Goal: Task Accomplishment & Management: Manage account settings

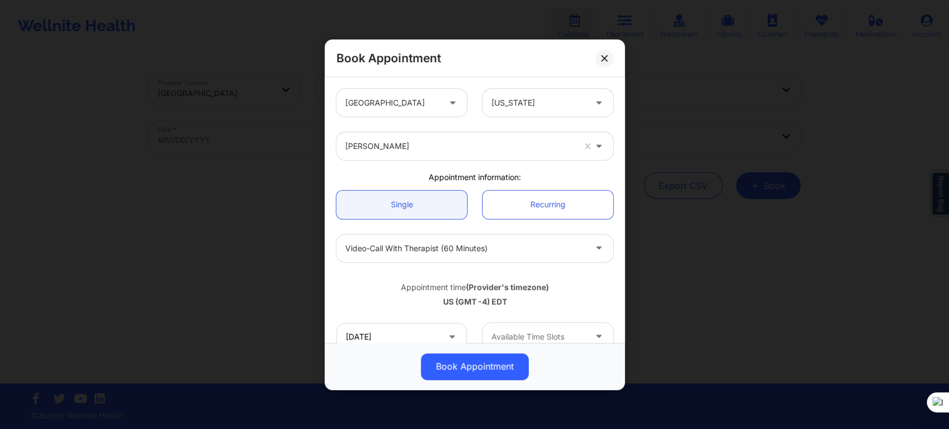
scroll to position [123, 0]
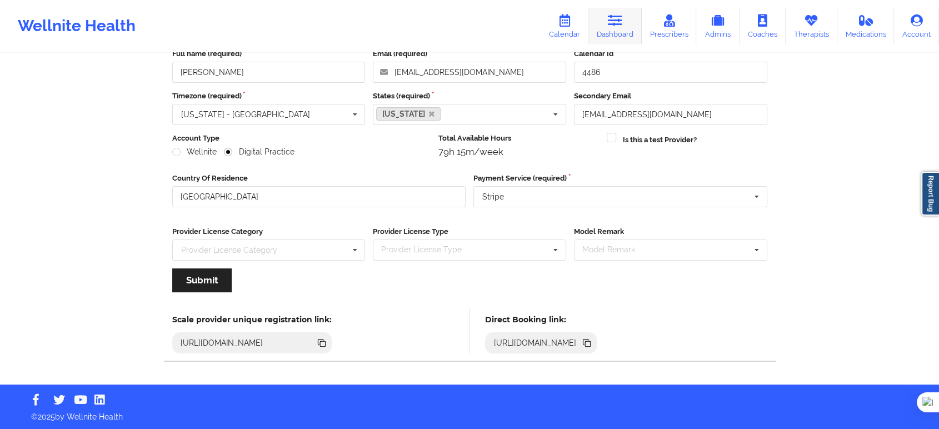
click at [619, 24] on icon at bounding box center [615, 20] width 14 height 12
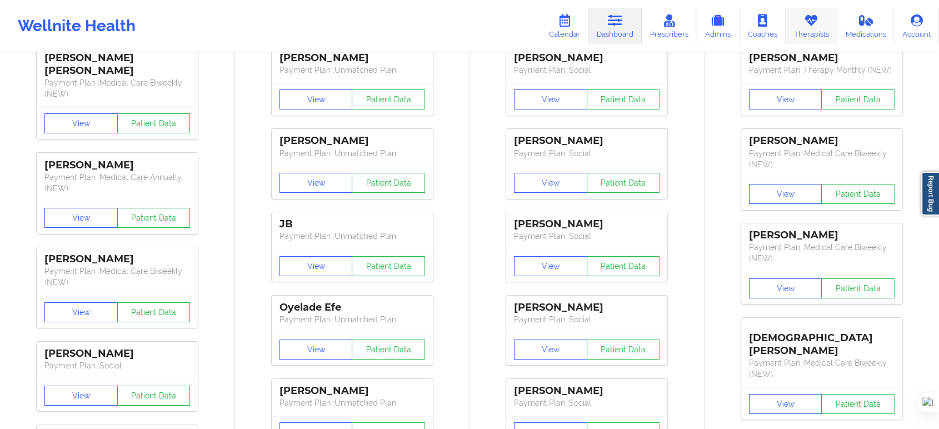
click at [814, 26] on icon at bounding box center [811, 20] width 14 height 12
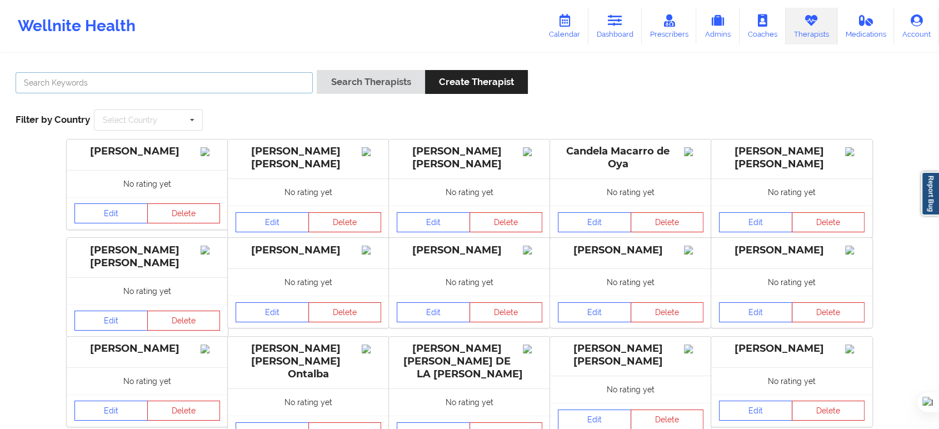
click at [273, 89] on input "text" at bounding box center [164, 82] width 297 height 21
paste input "Francesca Premo"
type input "Francesca Premo"
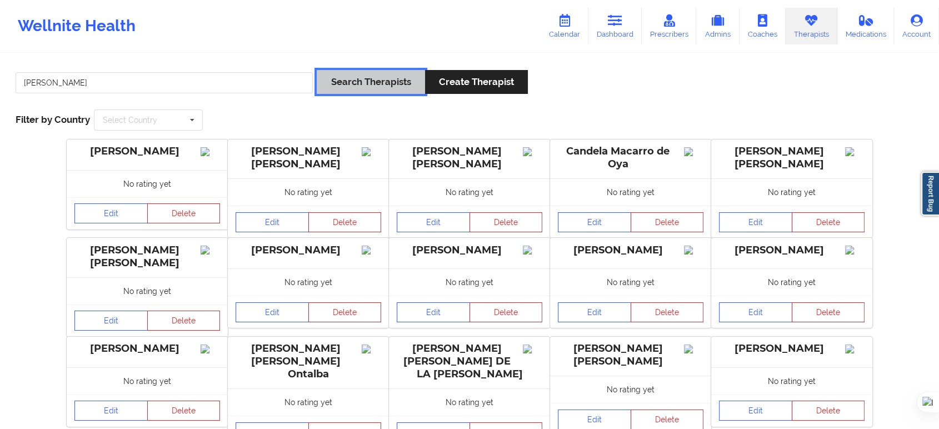
click at [377, 77] on button "Search Therapists" at bounding box center [371, 82] width 108 height 24
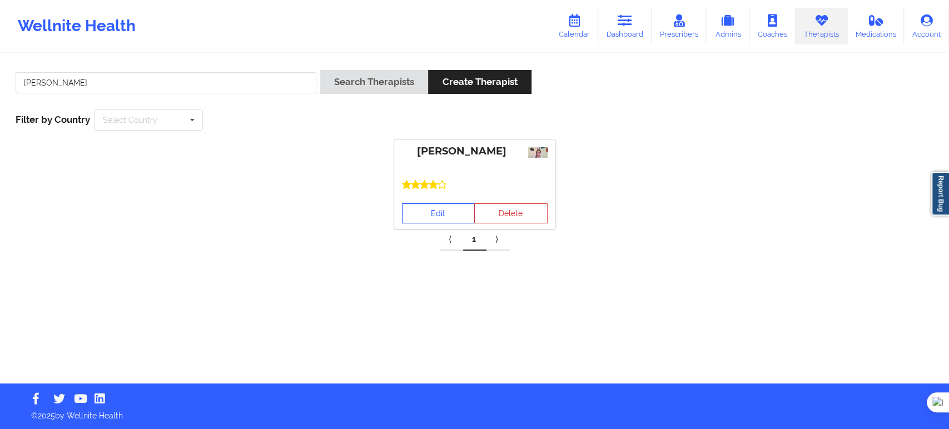
click at [435, 215] on link "Edit" at bounding box center [438, 213] width 73 height 20
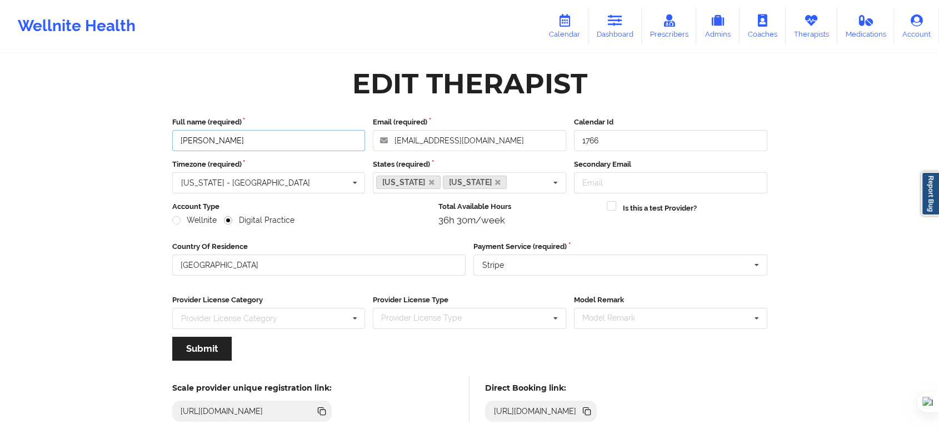
click at [240, 135] on input "Francesca Premo" at bounding box center [268, 140] width 193 height 21
drag, startPoint x: 249, startPoint y: 137, endPoint x: 142, endPoint y: 138, distance: 106.7
click at [142, 138] on div "Wellnite Health Calendar Dashboard Prescribers Admins Coaches Therapists Medica…" at bounding box center [469, 226] width 939 height 453
click at [258, 83] on div "Edit Therapist" at bounding box center [470, 83] width 611 height 35
click at [572, 28] on link "Calendar" at bounding box center [565, 26] width 48 height 37
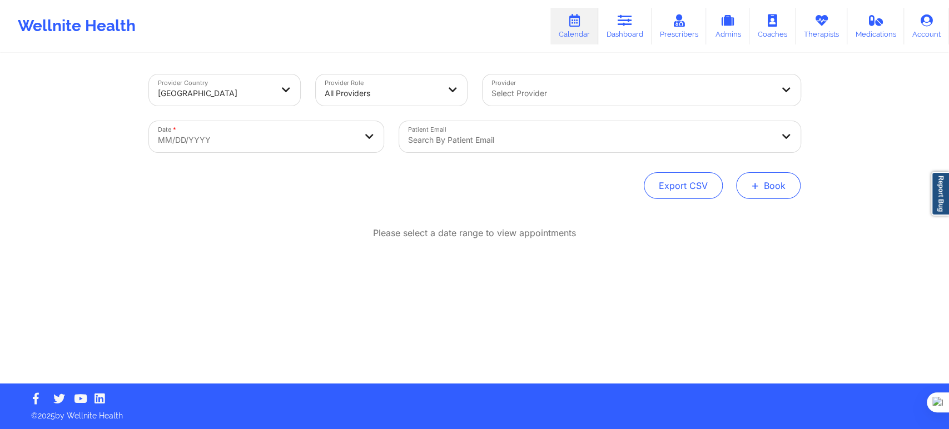
click at [741, 180] on button "+ Book" at bounding box center [768, 185] width 64 height 27
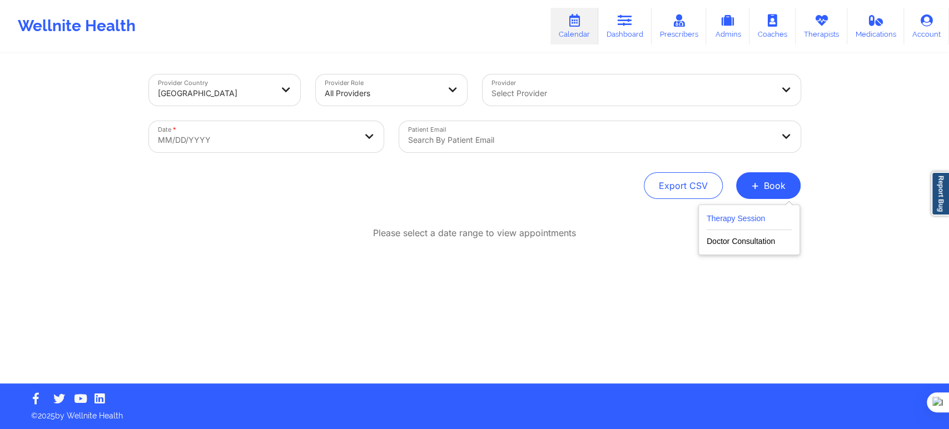
click at [724, 215] on button "Therapy Session" at bounding box center [748, 221] width 85 height 18
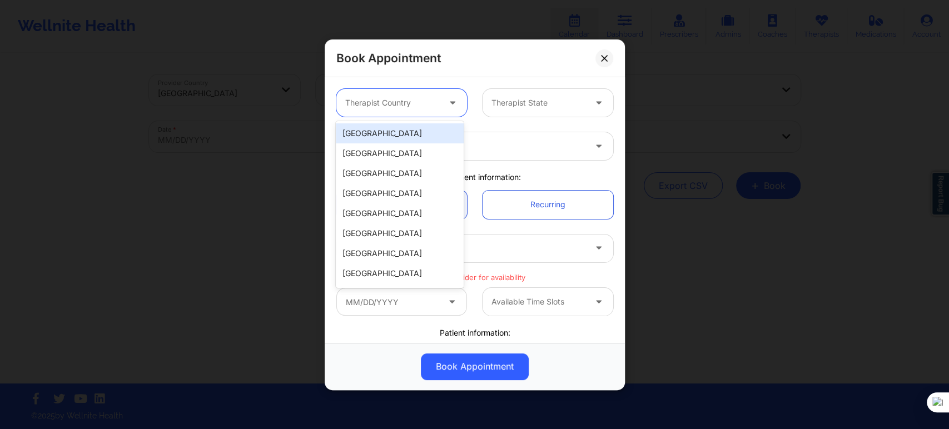
click at [395, 96] on div at bounding box center [392, 102] width 94 height 13
click at [400, 139] on div "[GEOGRAPHIC_DATA]" at bounding box center [400, 133] width 128 height 20
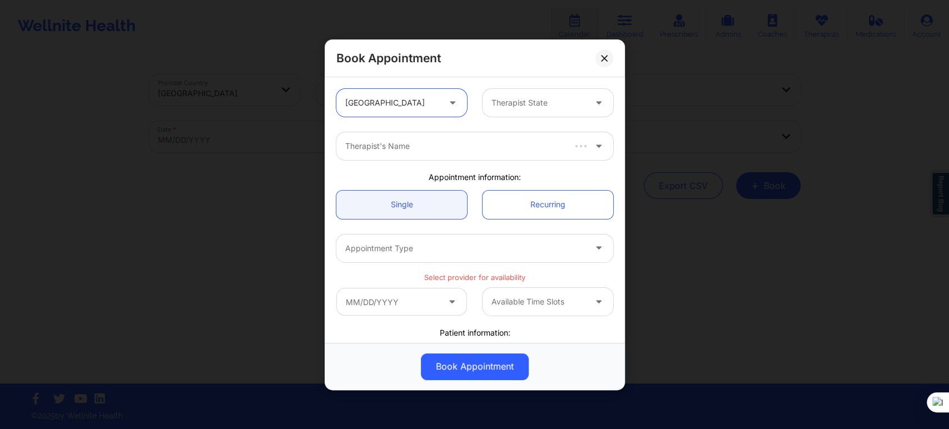
click at [519, 108] on div at bounding box center [538, 102] width 94 height 13
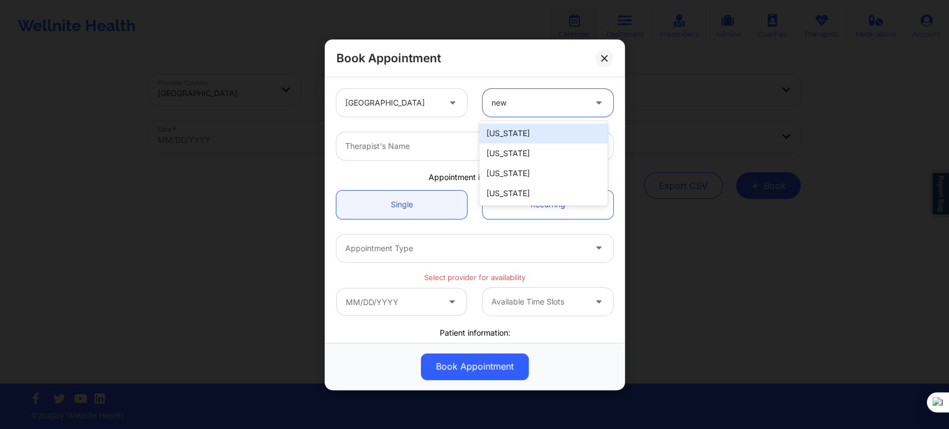
type input "new y"
click at [505, 139] on div "[US_STATE]" at bounding box center [543, 133] width 128 height 20
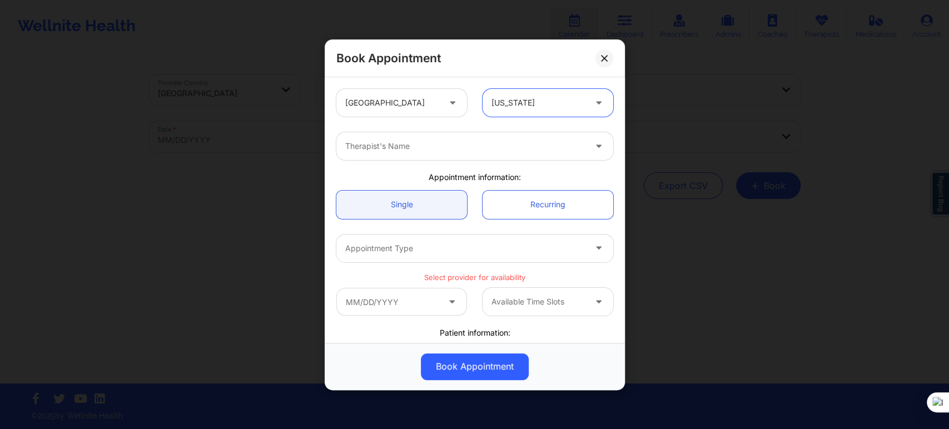
click at [460, 147] on div at bounding box center [465, 146] width 240 height 13
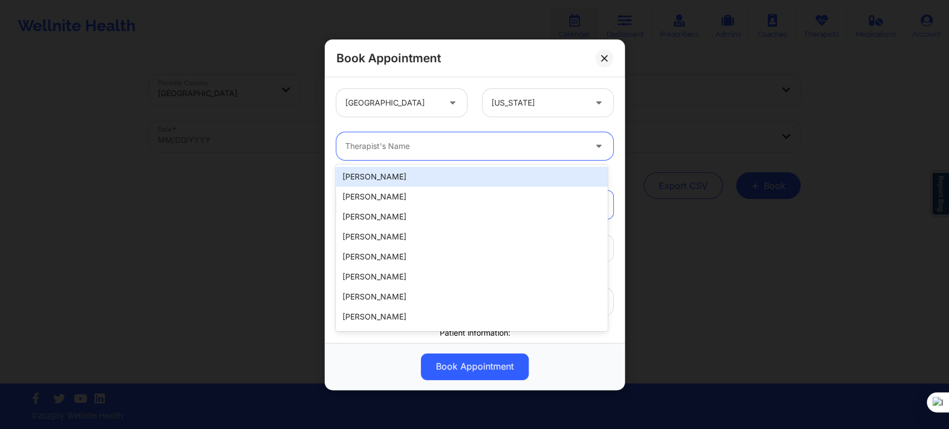
paste input "Francesca Premo"
type input "Francesca Premo"
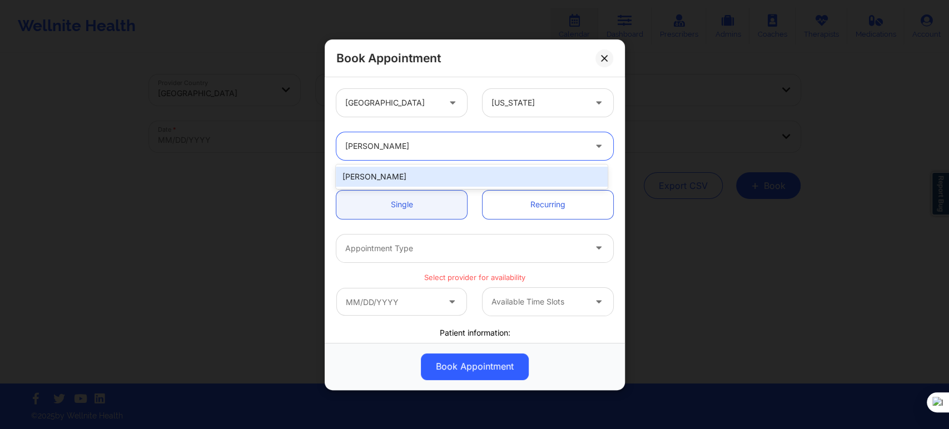
click at [457, 172] on div "Francesca Premo" at bounding box center [471, 177] width 271 height 20
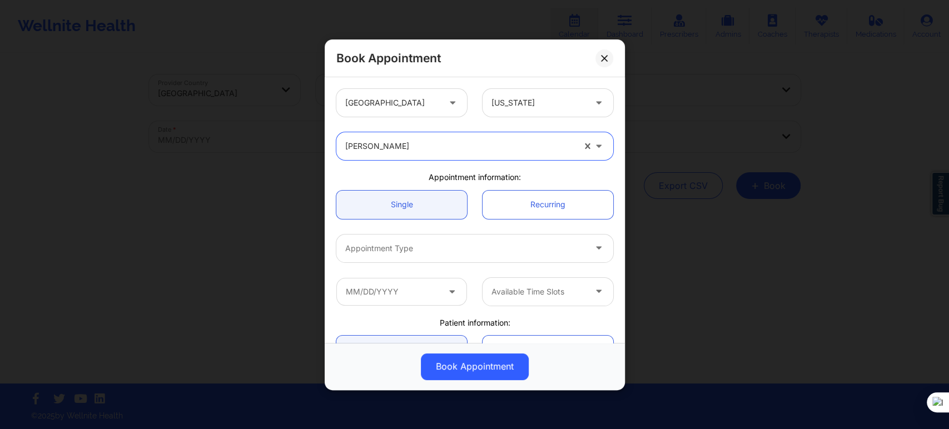
click at [418, 245] on div at bounding box center [465, 248] width 240 height 13
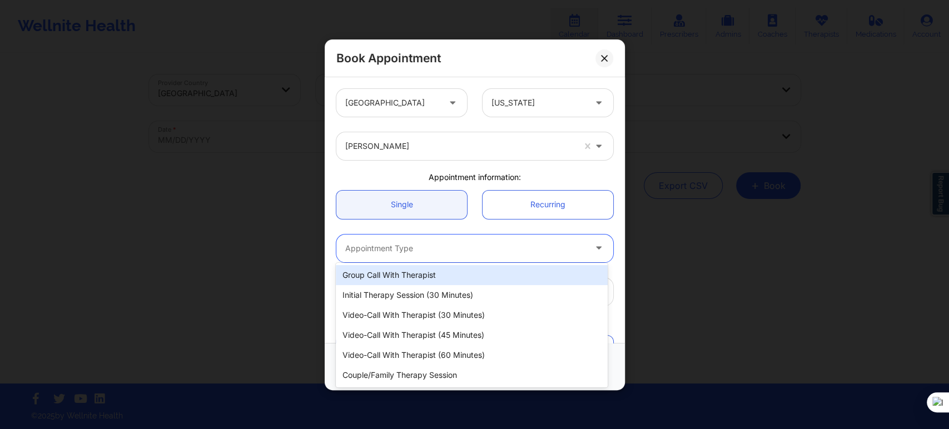
scroll to position [62, 0]
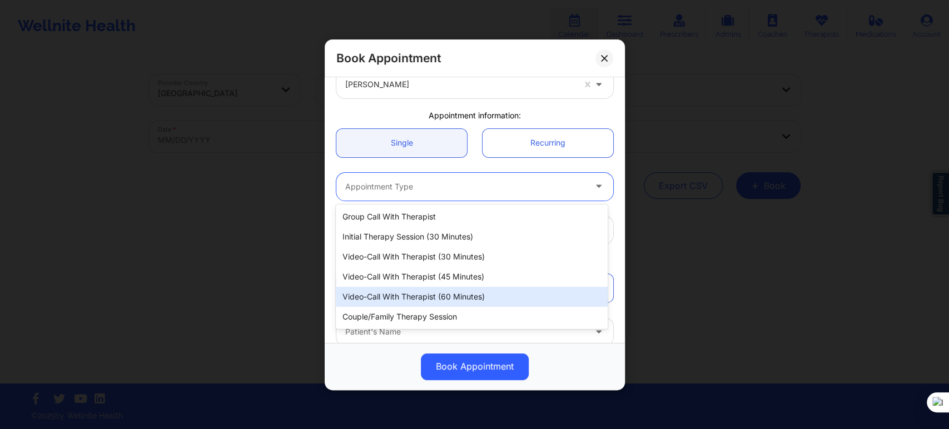
click at [459, 292] on div "Video-Call with Therapist (60 minutes)" at bounding box center [471, 297] width 271 height 20
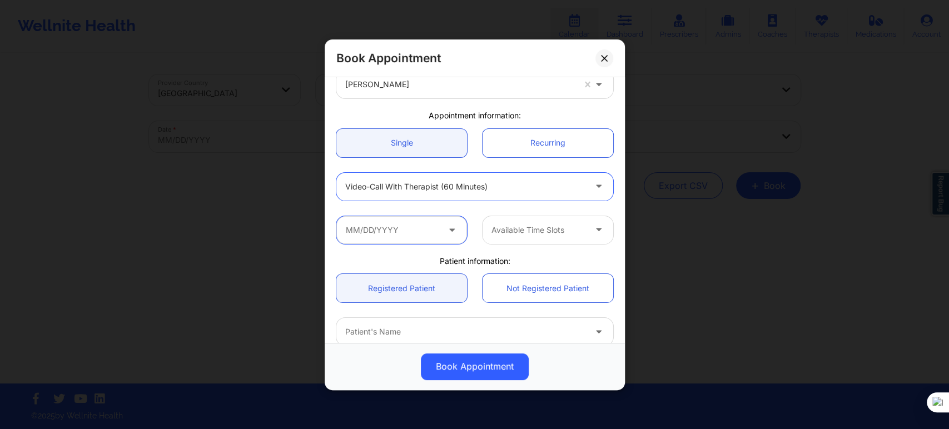
click at [429, 240] on input "text" at bounding box center [401, 230] width 131 height 28
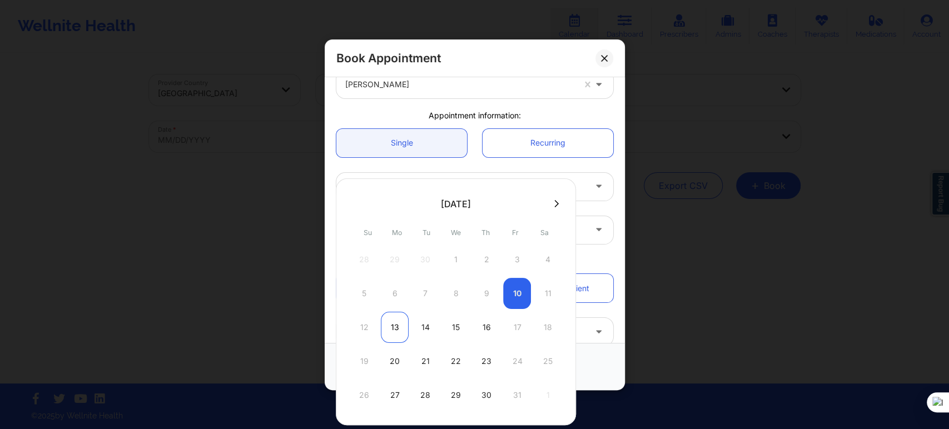
click at [394, 327] on div "13" at bounding box center [395, 327] width 28 height 31
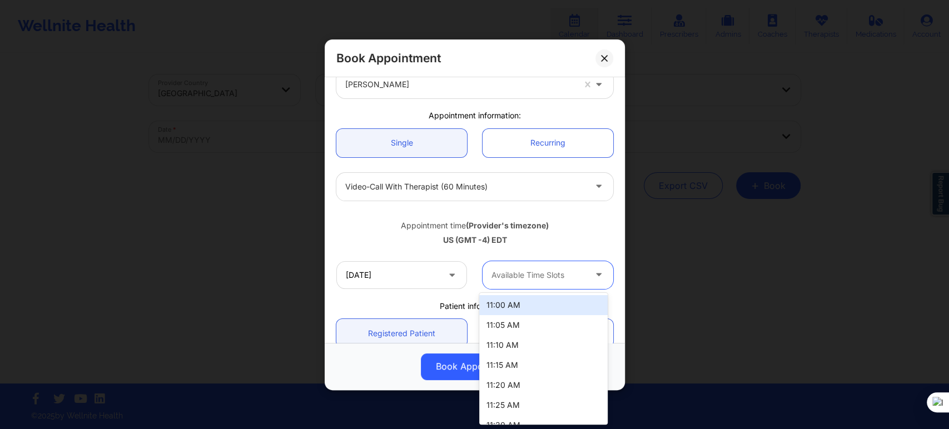
click at [531, 275] on div at bounding box center [538, 274] width 94 height 13
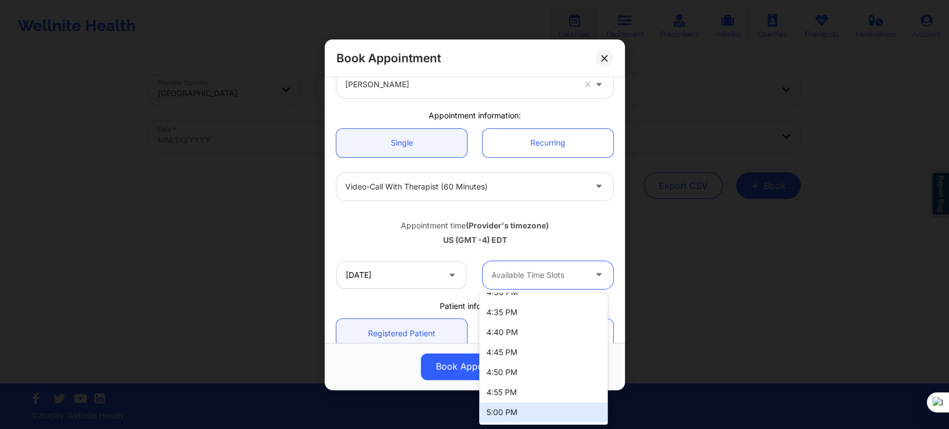
scroll to position [1333, 0]
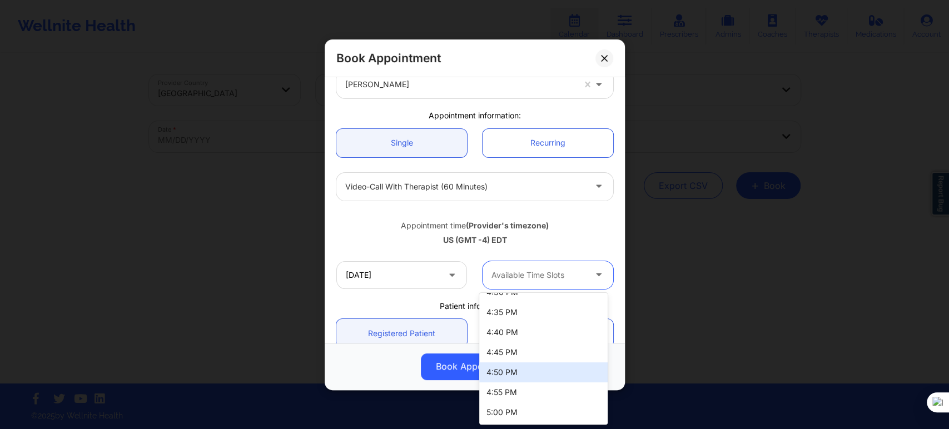
click at [361, 238] on div "US (GMT -4) EDT" at bounding box center [474, 240] width 277 height 11
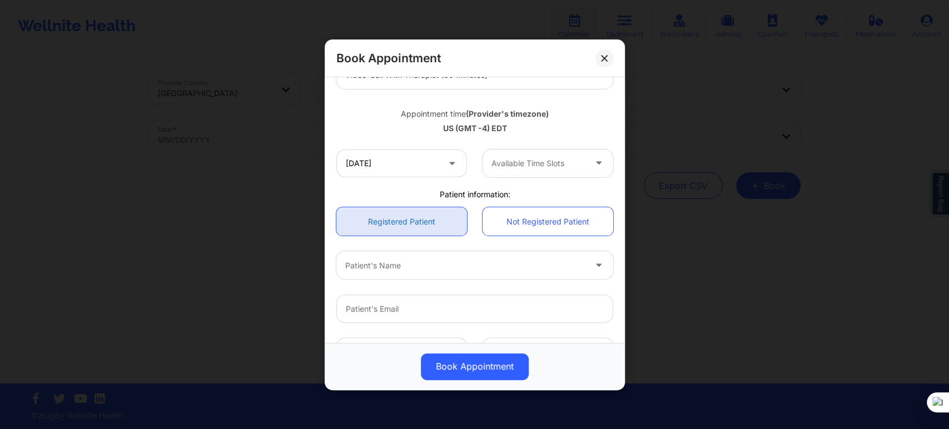
scroll to position [185, 0]
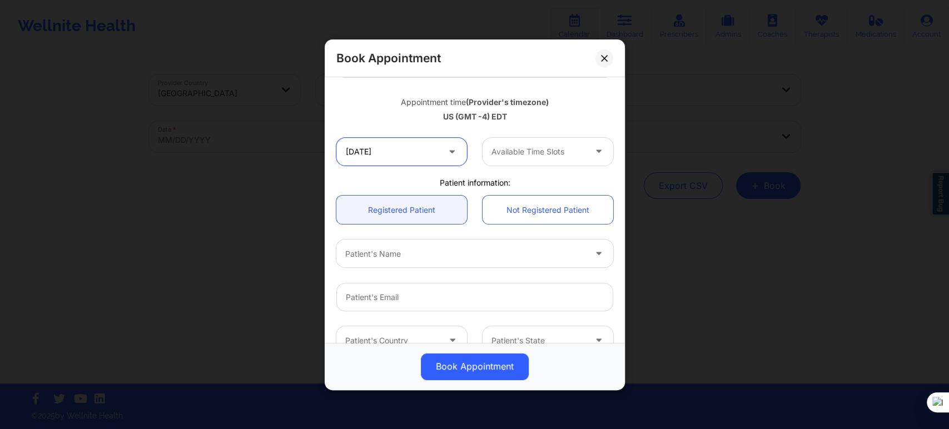
click at [427, 159] on input "10/13/2025" at bounding box center [401, 151] width 131 height 28
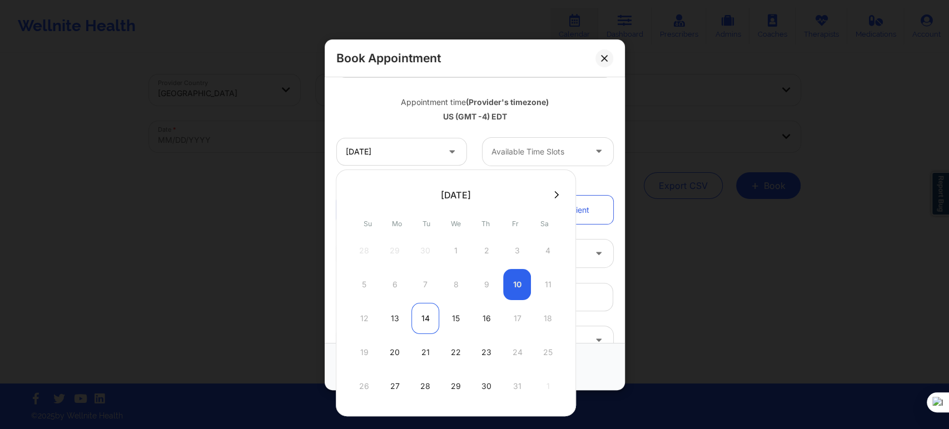
click at [422, 319] on div "14" at bounding box center [425, 318] width 28 height 31
type input "10/14/2025"
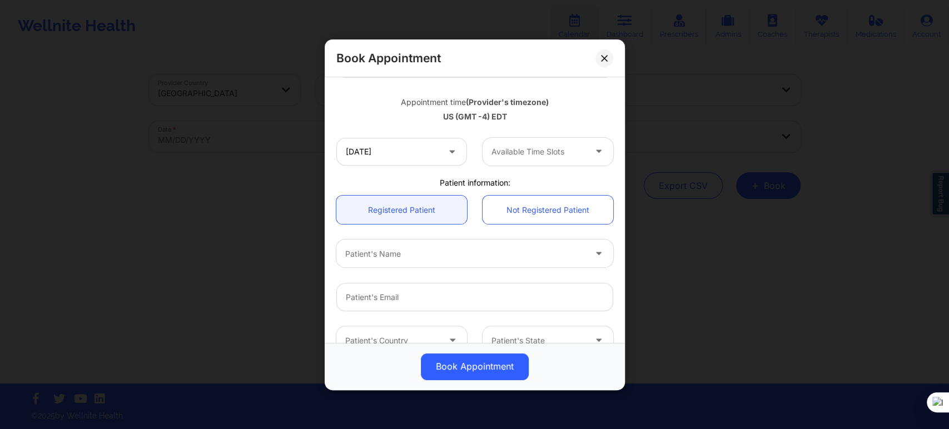
click at [550, 157] on div at bounding box center [538, 151] width 94 height 13
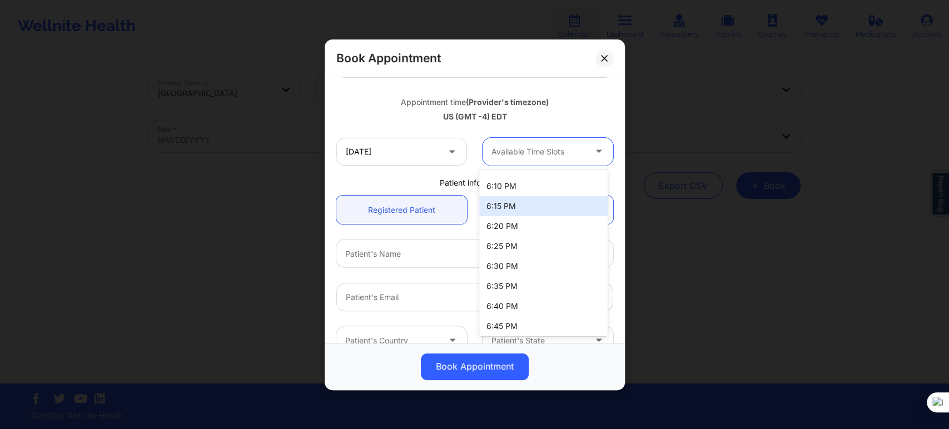
scroll to position [1194, 0]
click at [509, 211] on div "6:00 PM" at bounding box center [543, 208] width 128 height 20
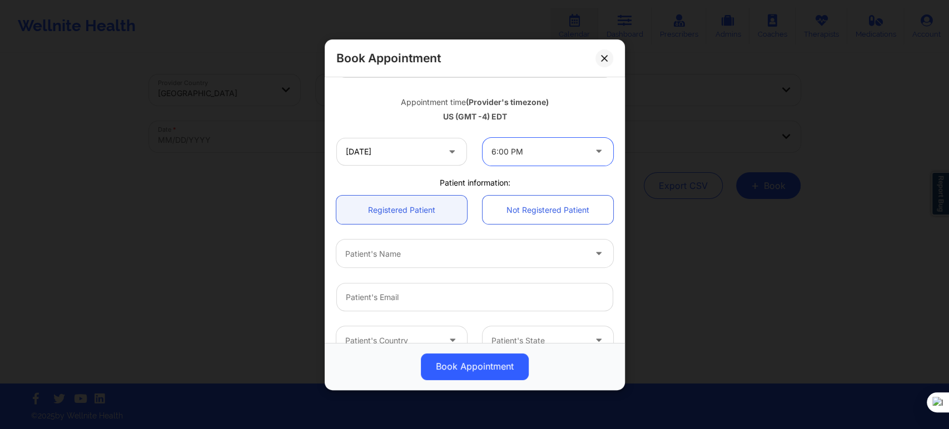
click at [521, 157] on div at bounding box center [538, 151] width 94 height 13
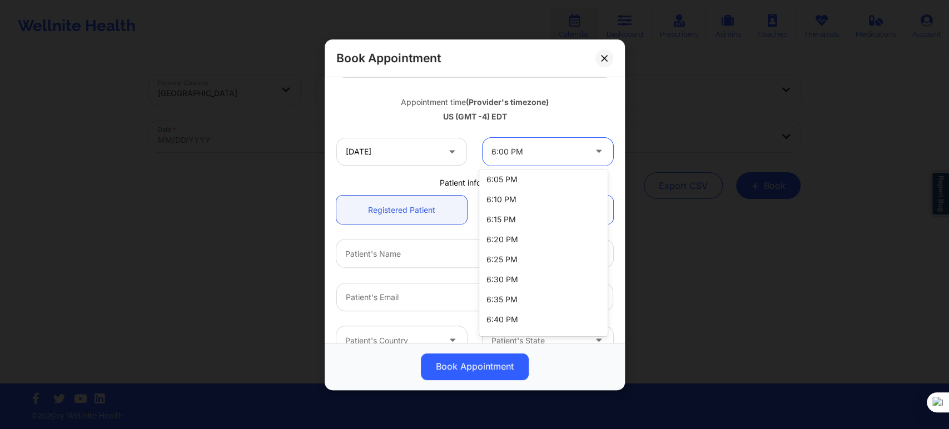
scroll to position [1318, 0]
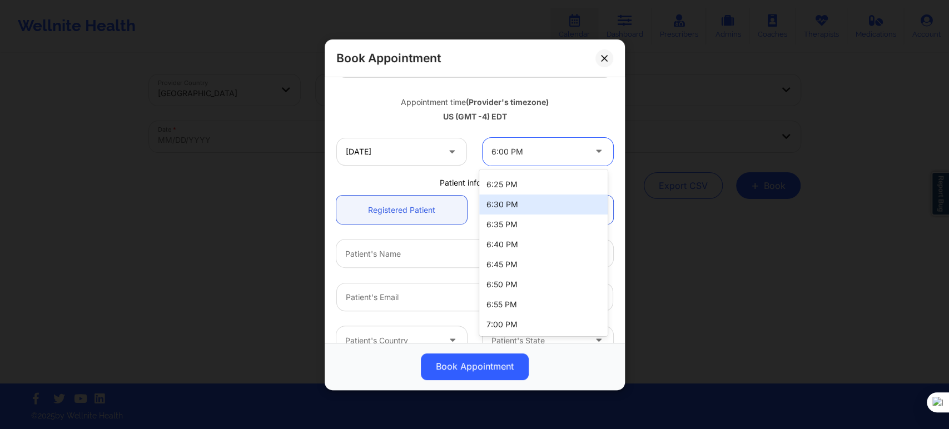
click at [519, 200] on div "6:30 PM" at bounding box center [543, 205] width 128 height 20
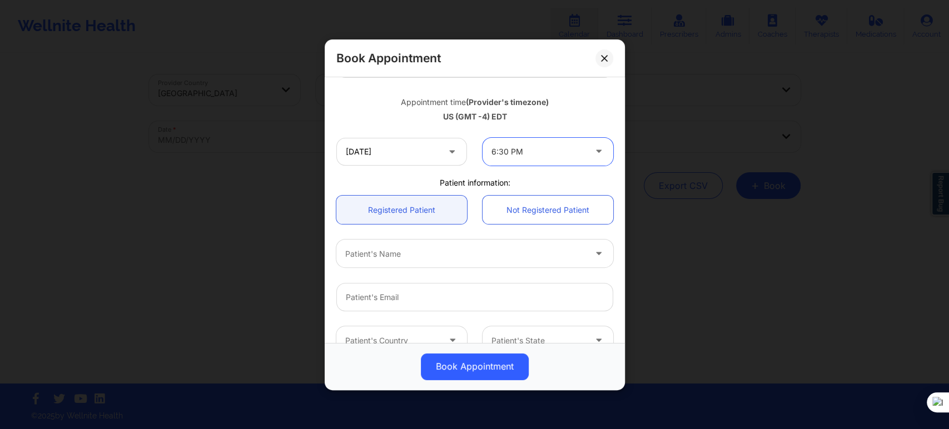
click at [422, 252] on div at bounding box center [465, 253] width 240 height 13
type input "silvina rod"
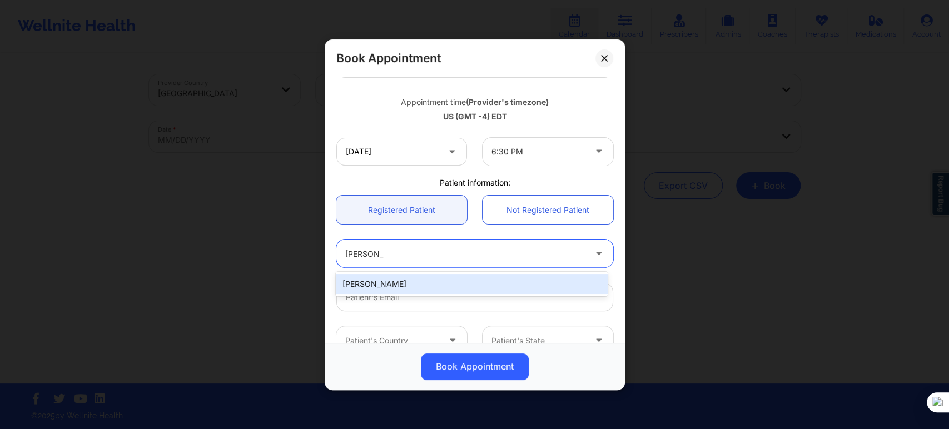
click at [404, 278] on div "Silvina Rodriguez" at bounding box center [471, 284] width 271 height 20
type input "silvirodz23@gmail.com"
type input "+1718-916-6116"
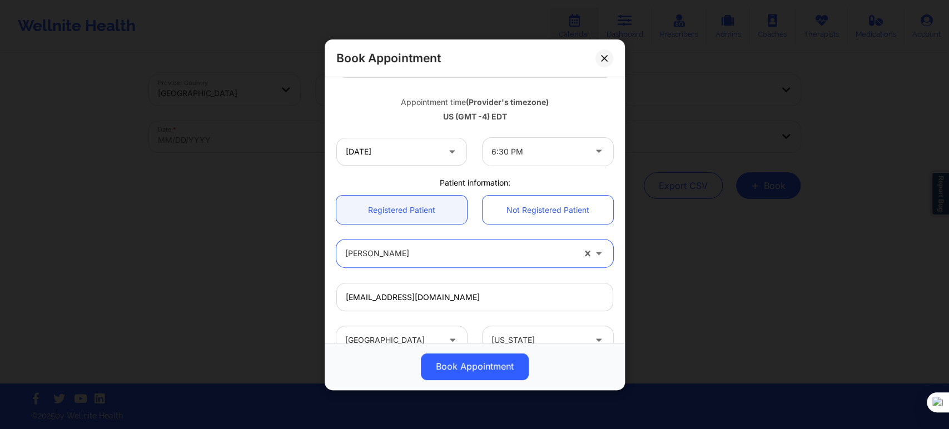
paste input "Sebastian Rodriguez"
type input "Sebastian Rodriguez"
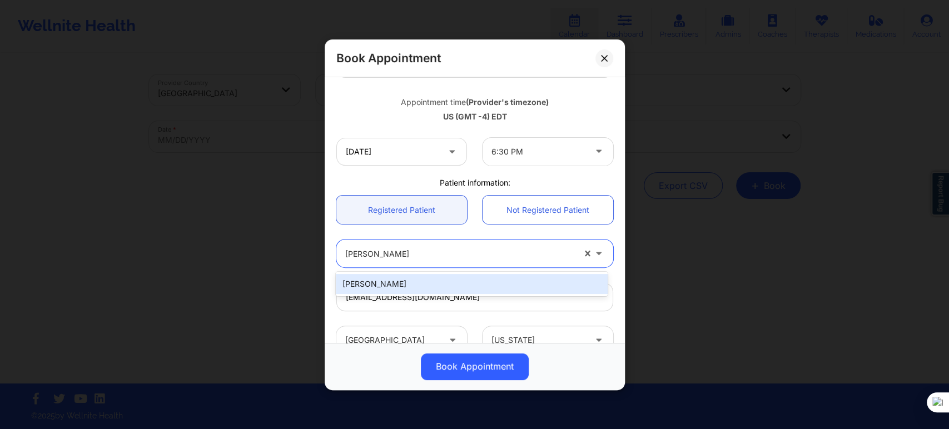
click at [427, 288] on div "Sebastian Rodriguez" at bounding box center [471, 284] width 271 height 20
type input "sebasrodz@gmail.com"
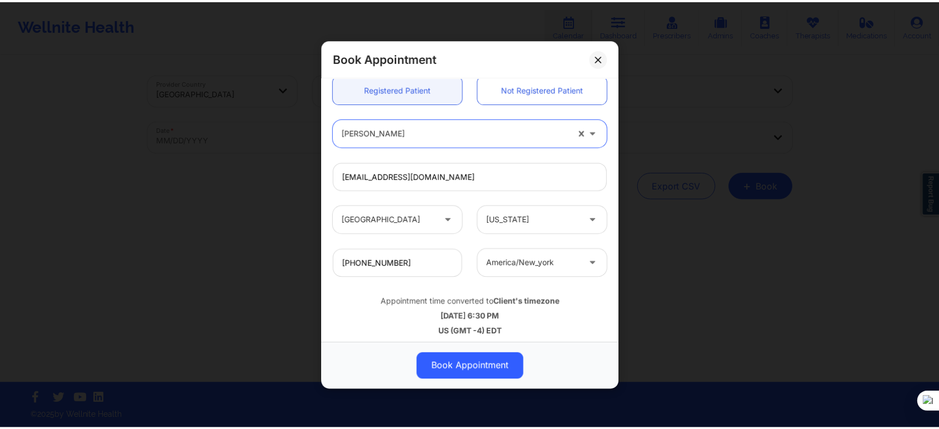
scroll to position [308, 0]
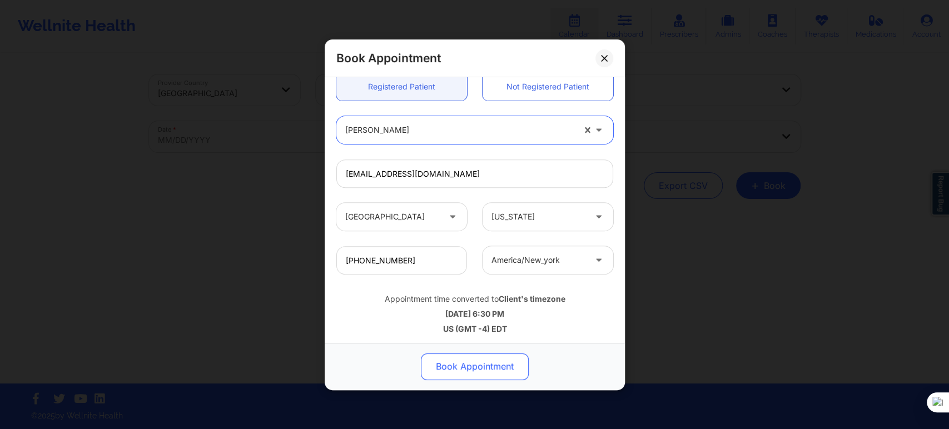
click at [476, 372] on button "Book Appointment" at bounding box center [475, 366] width 108 height 27
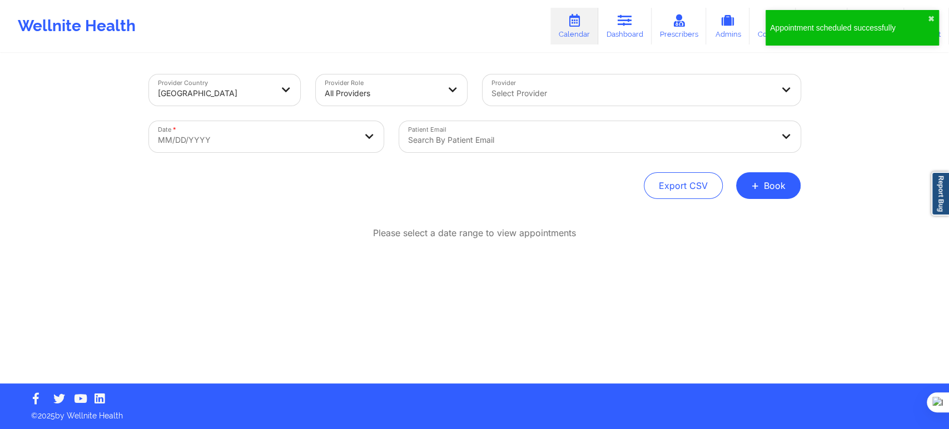
click at [805, 42] on div "Appointment scheduled successfully ✖︎" at bounding box center [851, 28] width 173 height 36
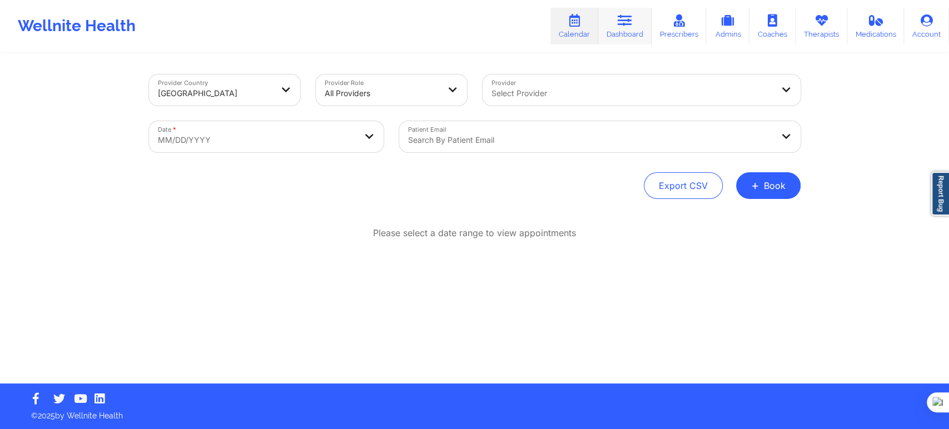
click at [627, 26] on icon at bounding box center [625, 20] width 14 height 12
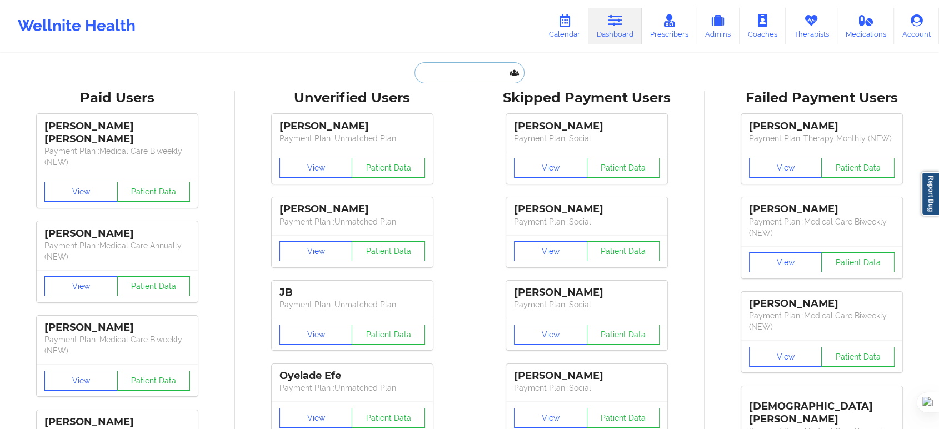
click at [434, 66] on input "text" at bounding box center [470, 72] width 110 height 21
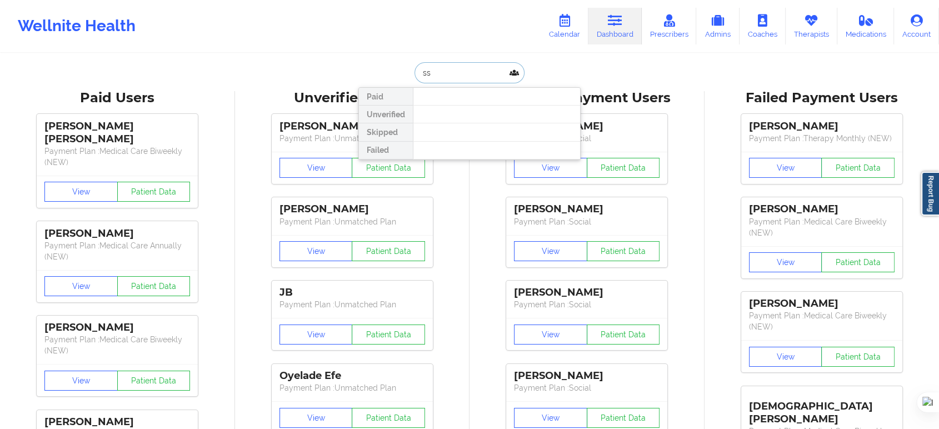
type input "s"
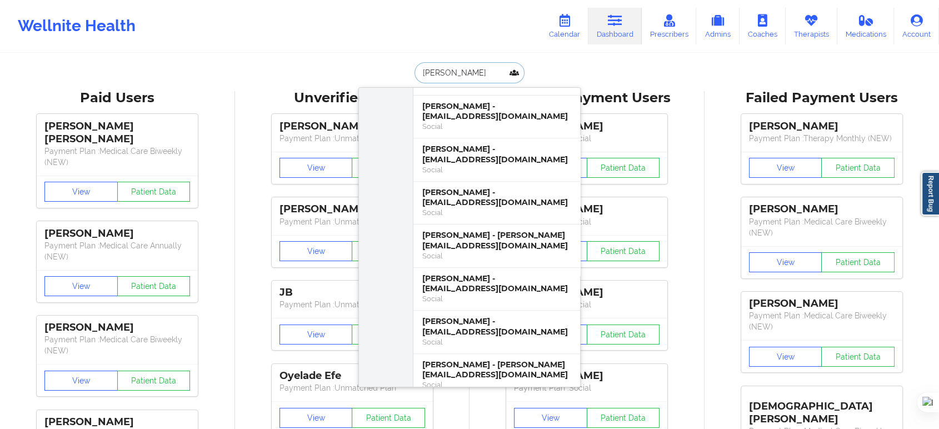
scroll to position [1235, 0]
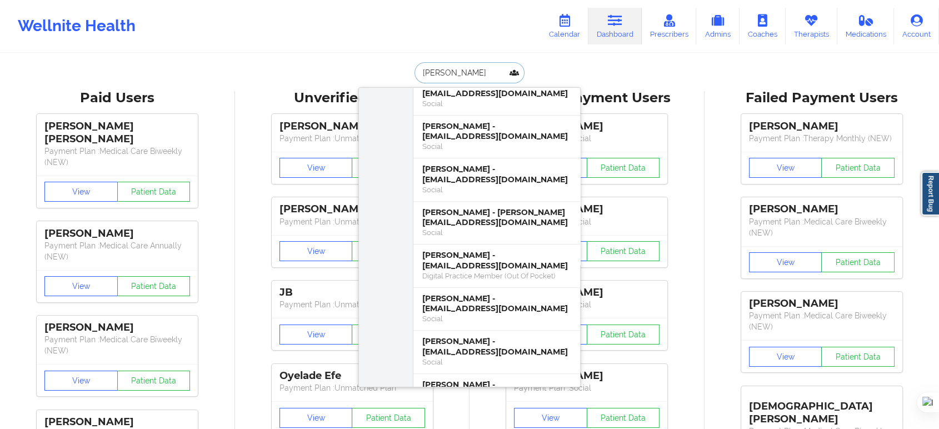
click at [420, 71] on input "rodriguez" at bounding box center [470, 72] width 110 height 21
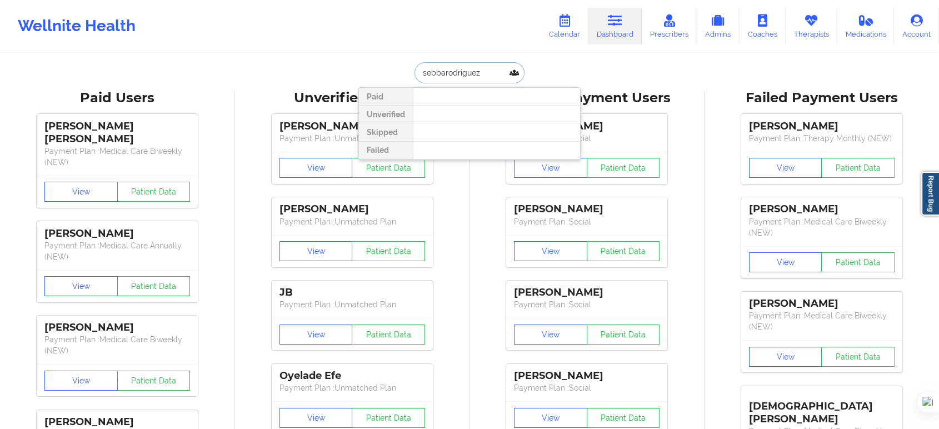
scroll to position [0, 0]
drag, startPoint x: 490, startPoint y: 74, endPoint x: 354, endPoint y: 74, distance: 135.6
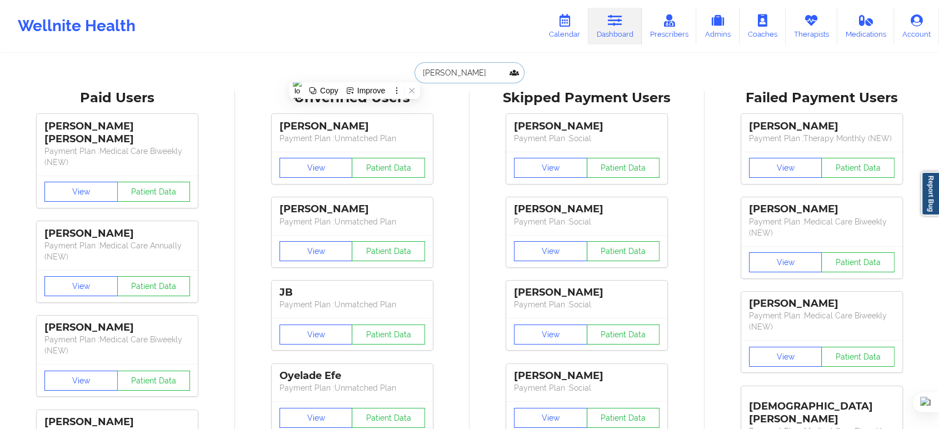
paste input "Sebastian R"
type input "Sebastian Rodriguez"
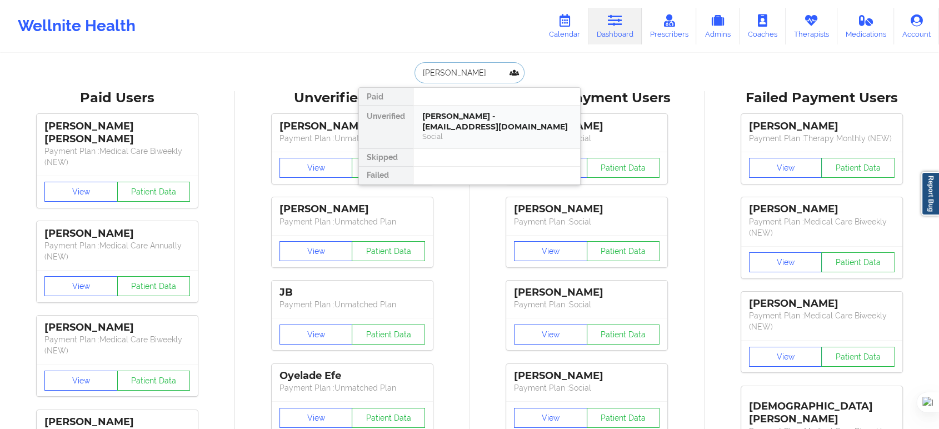
click at [471, 116] on div "Sebastian Rodriguez - sebasrodz@gmail.com" at bounding box center [496, 121] width 149 height 21
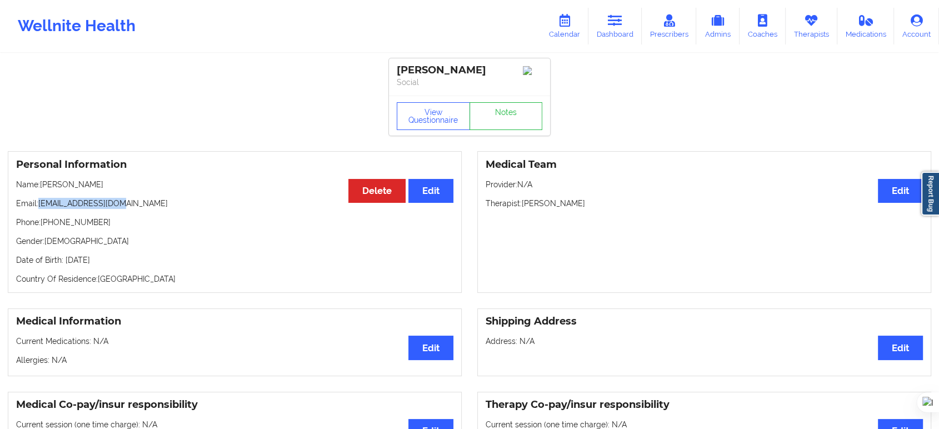
drag, startPoint x: 125, startPoint y: 206, endPoint x: 38, endPoint y: 203, distance: 86.2
click at [38, 203] on p "Email: sebasrodz@gmail.com" at bounding box center [234, 203] width 437 height 11
copy p "sebasrodz@gmail.com"
click at [569, 30] on link "Calendar" at bounding box center [565, 26] width 48 height 37
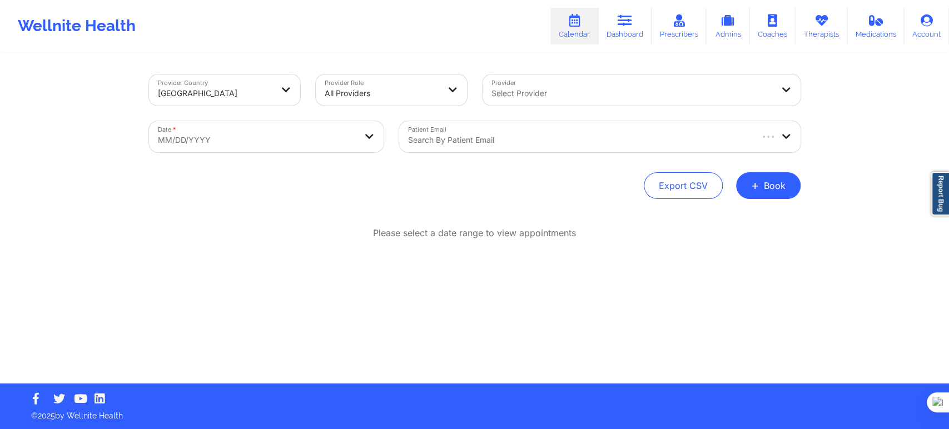
click at [394, 100] on div "All Providers" at bounding box center [382, 93] width 114 height 24
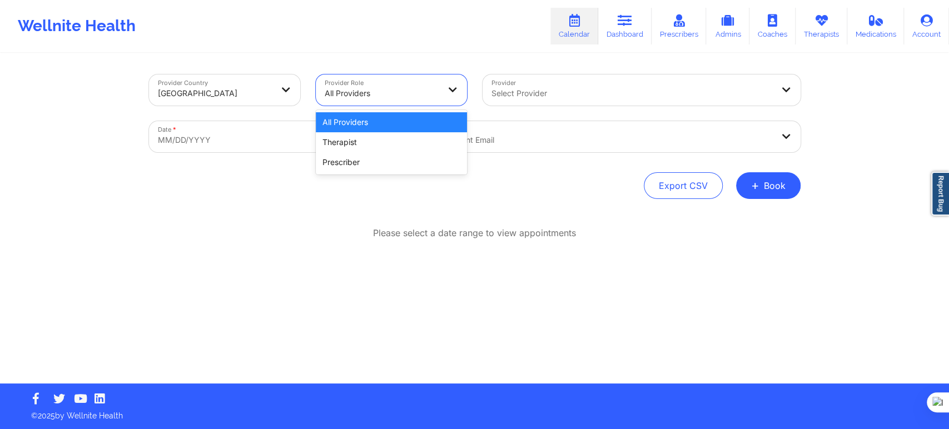
click at [377, 142] on div "Therapist" at bounding box center [391, 142] width 151 height 20
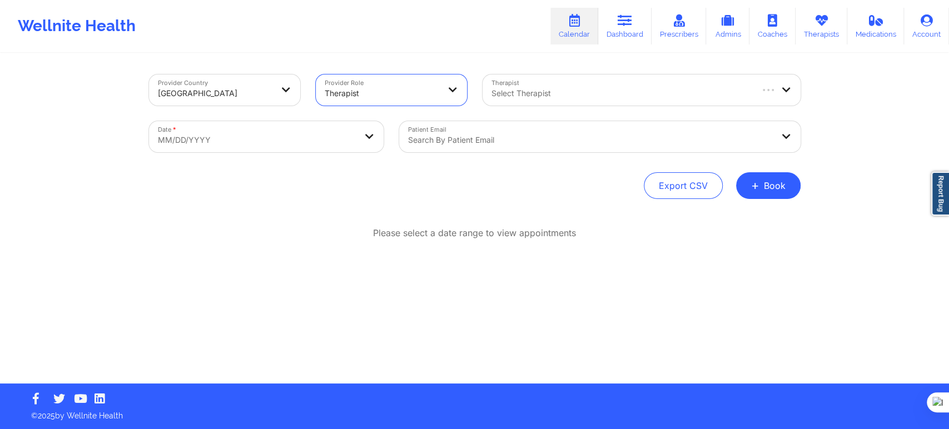
click at [504, 104] on div "Select Therapist" at bounding box center [616, 89] width 269 height 31
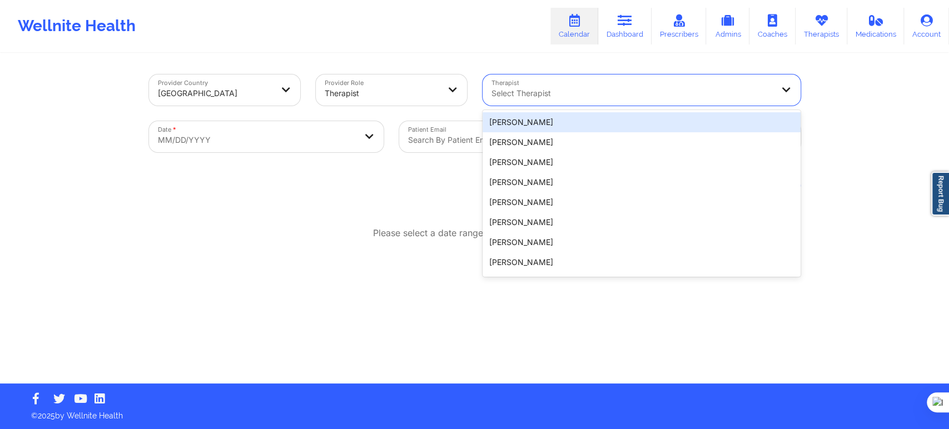
paste input "Francesca Premo"
type input "Francesca Premo"
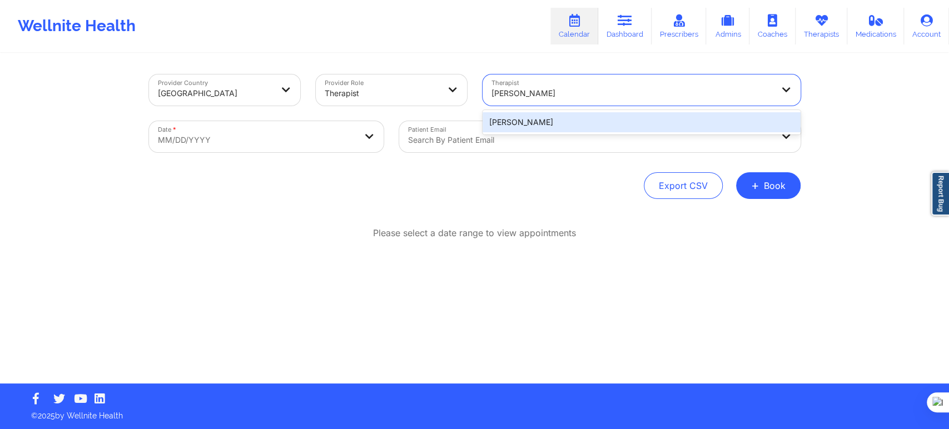
click at [539, 120] on div "Francesca Premo" at bounding box center [641, 122] width 318 height 20
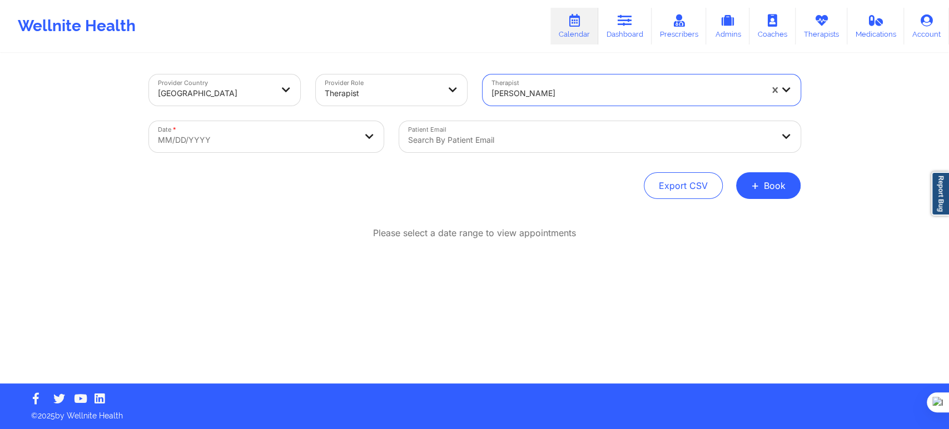
click at [313, 152] on body "Wellnite Health Calendar Dashboard Prescribers Admins Coaches Therapists Medica…" at bounding box center [474, 214] width 949 height 429
select select "2025-8"
select select "2025-9"
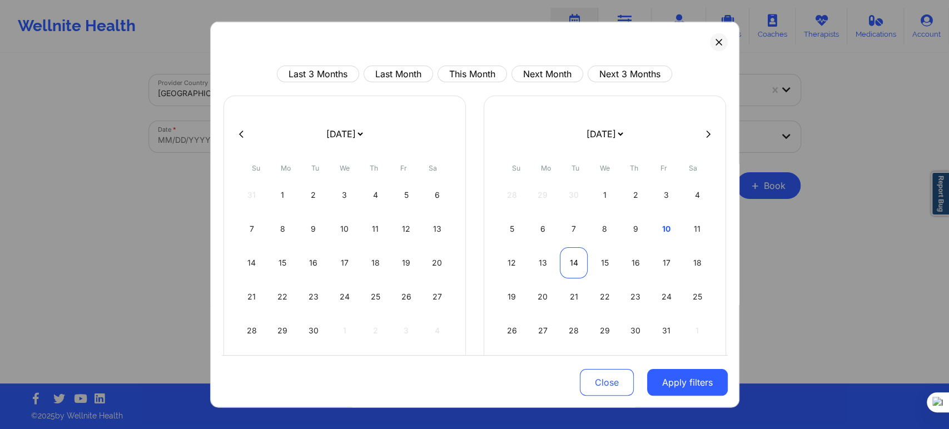
click at [577, 259] on div "14" at bounding box center [574, 262] width 28 height 31
select select "2025-9"
select select "2025-10"
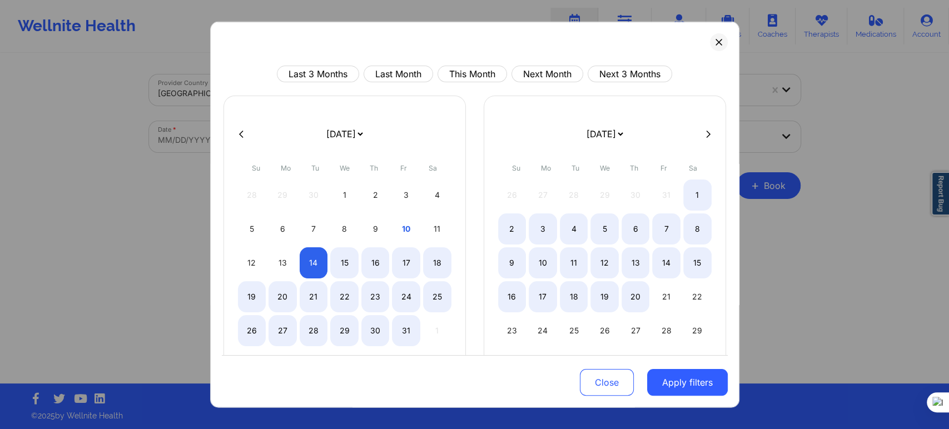
select select "2025-9"
select select "2025-10"
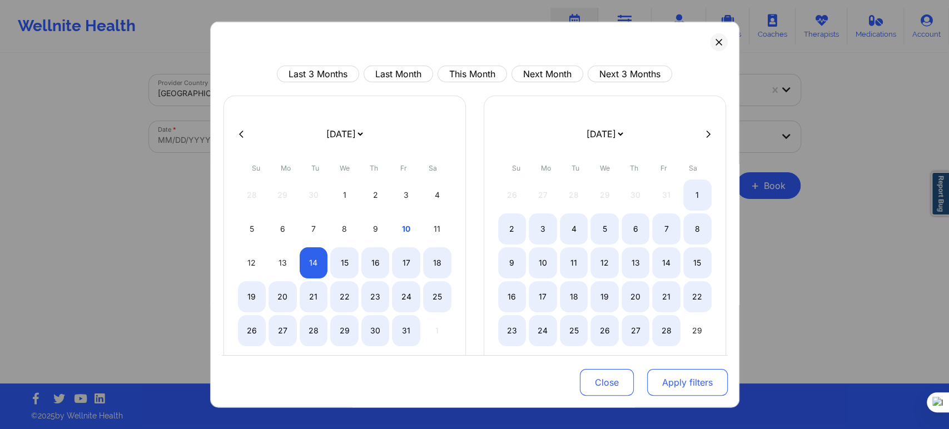
click at [679, 376] on button "Apply filters" at bounding box center [687, 382] width 81 height 27
select select "2025-9"
select select "2025-10"
click at [720, 378] on button "Apply filters" at bounding box center [687, 382] width 81 height 27
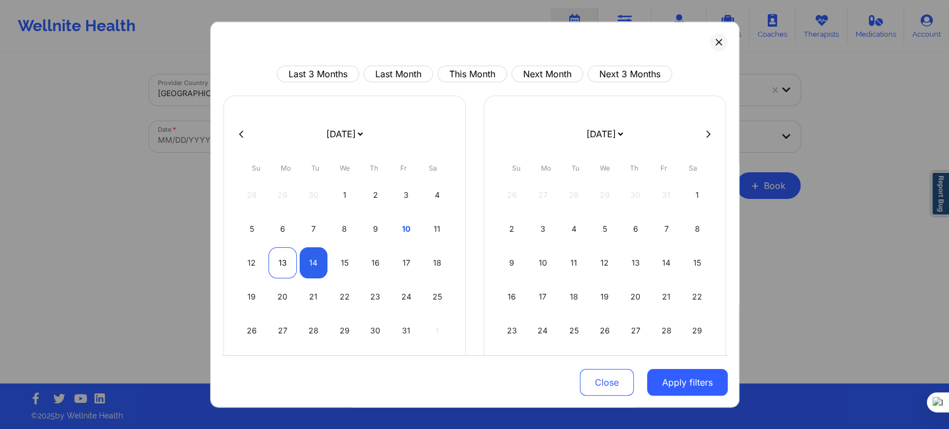
click at [281, 266] on div "13" at bounding box center [282, 262] width 28 height 31
select select "2025-9"
select select "2025-10"
select select "2025-9"
select select "2025-10"
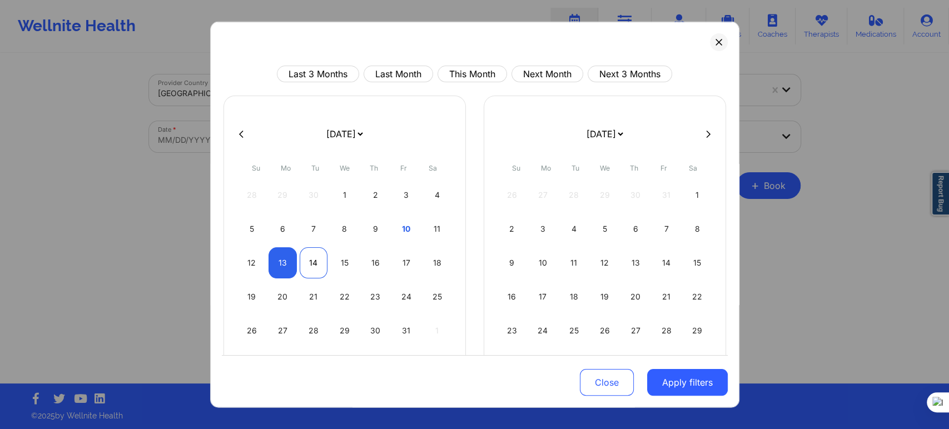
click at [303, 265] on div "14" at bounding box center [314, 262] width 28 height 31
select select "2025-9"
select select "2025-10"
click at [683, 378] on button "Apply filters" at bounding box center [687, 382] width 81 height 27
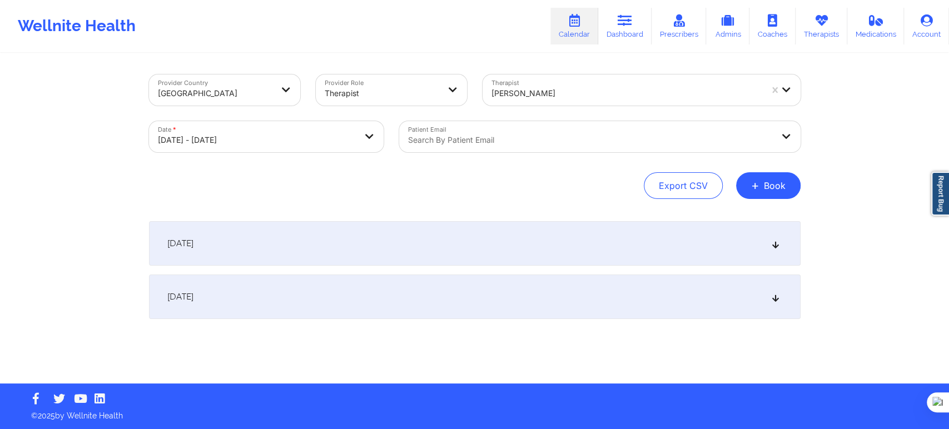
click at [292, 286] on div "October 14, 2025" at bounding box center [474, 297] width 651 height 44
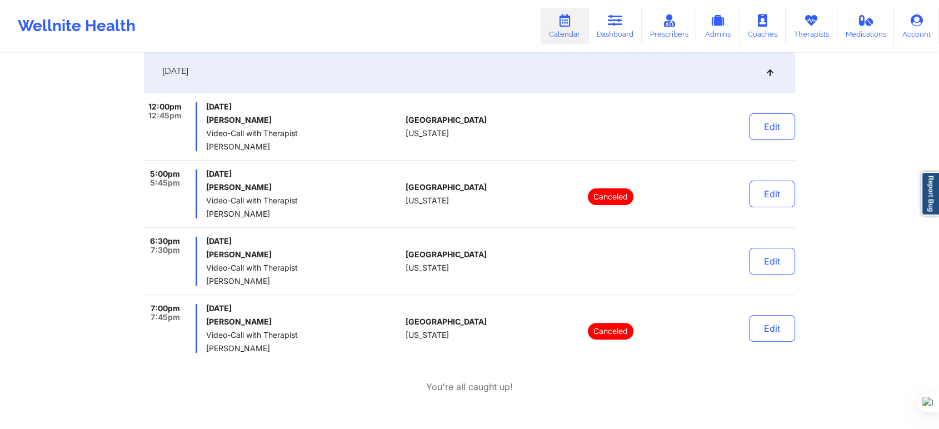
scroll to position [247, 0]
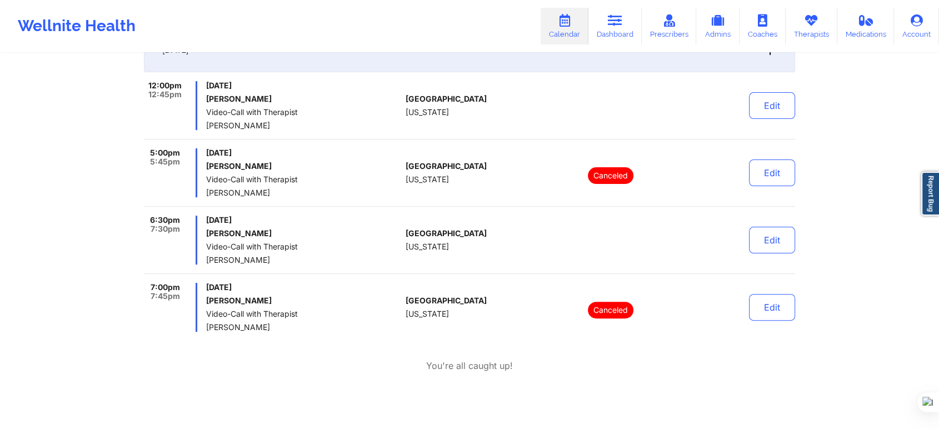
click at [574, 28] on link "Calendar" at bounding box center [565, 26] width 48 height 37
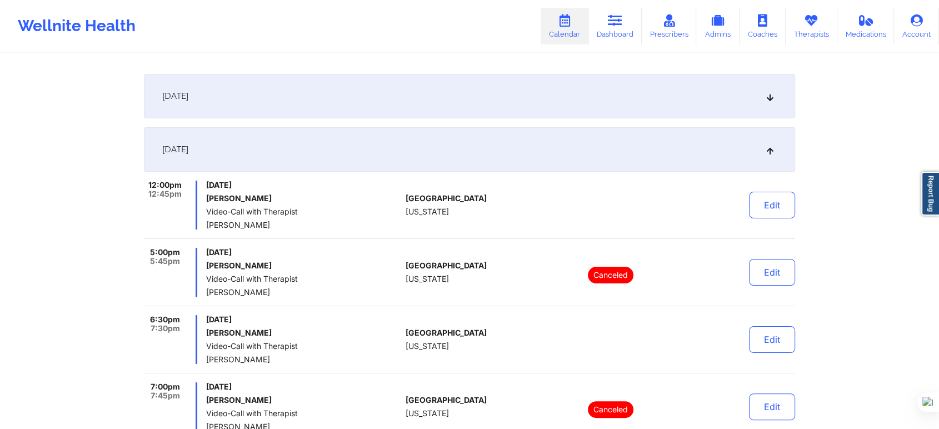
scroll to position [0, 0]
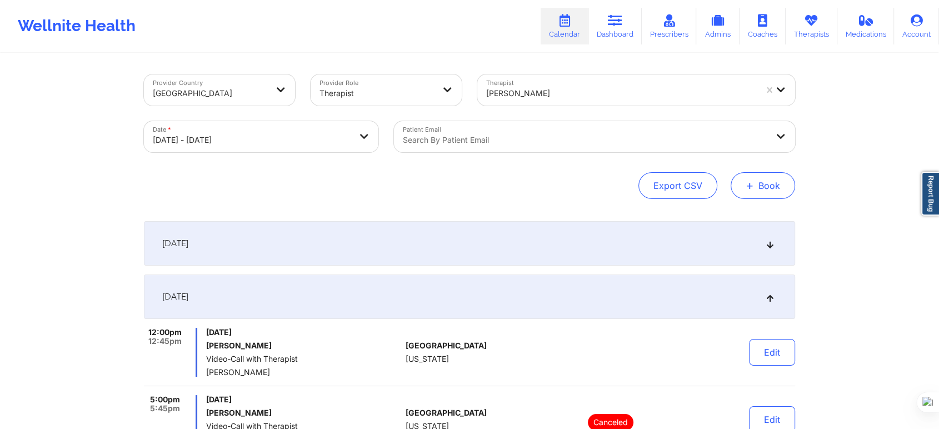
click at [748, 188] on span "+" at bounding box center [750, 185] width 8 height 6
click at [732, 218] on button "Therapy Session" at bounding box center [744, 221] width 85 height 18
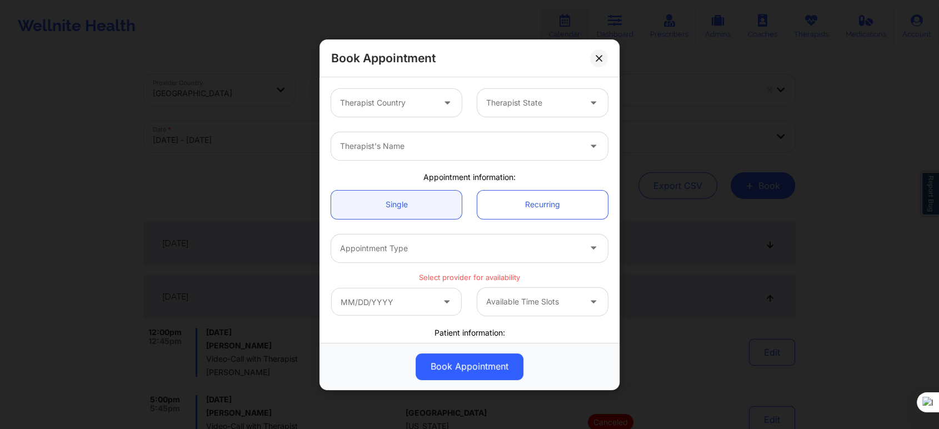
click at [412, 109] on div at bounding box center [387, 102] width 94 height 13
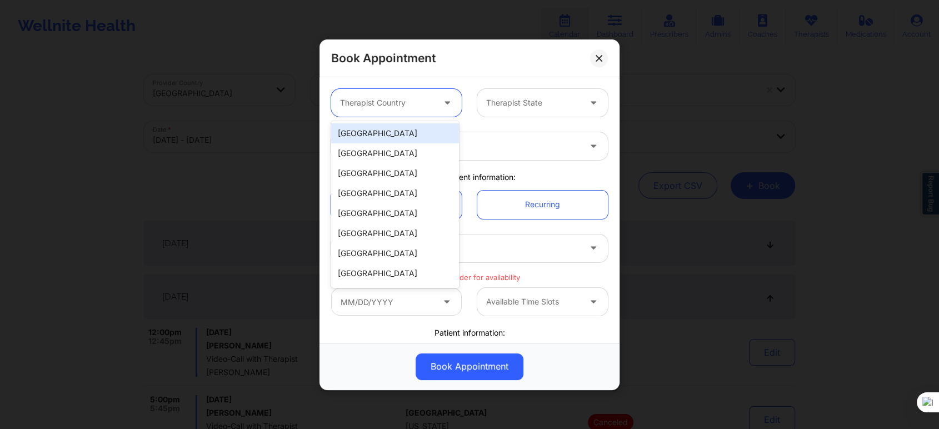
click at [405, 128] on div "[GEOGRAPHIC_DATA]" at bounding box center [395, 133] width 128 height 20
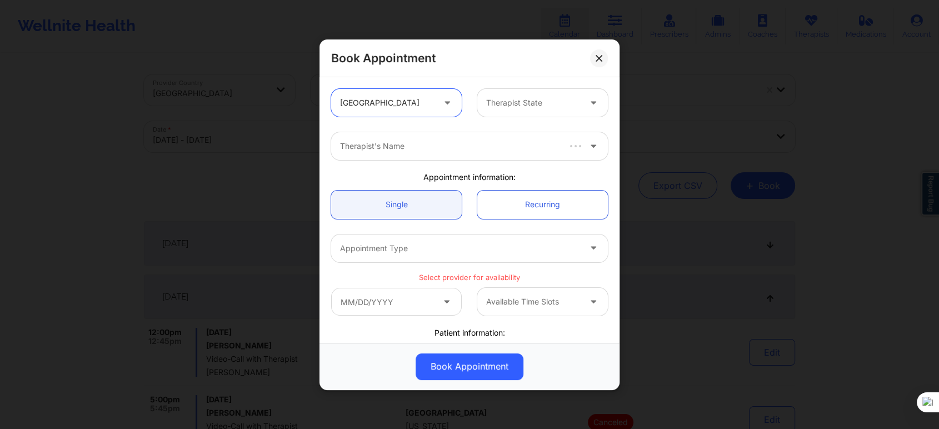
click at [506, 107] on div at bounding box center [533, 102] width 94 height 13
type input "tex"
click at [499, 128] on div "[US_STATE]" at bounding box center [539, 133] width 128 height 20
click at [434, 145] on div at bounding box center [460, 146] width 240 height 13
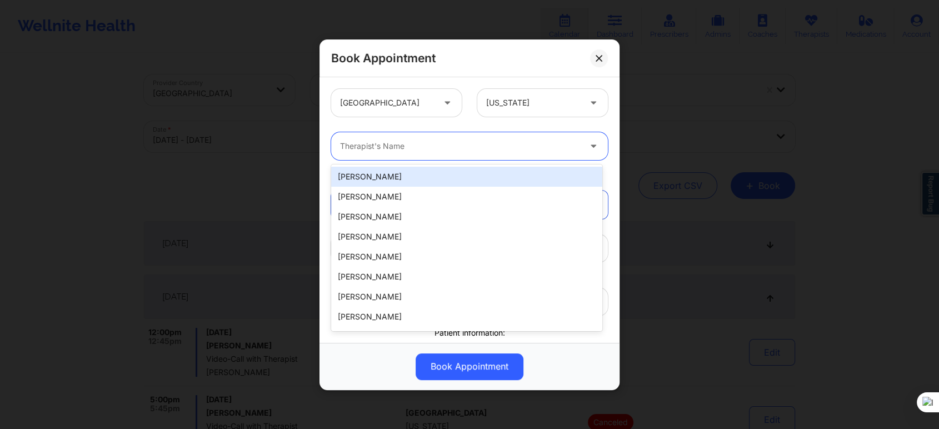
paste input "[PERSON_NAME]"
type input "[PERSON_NAME]"
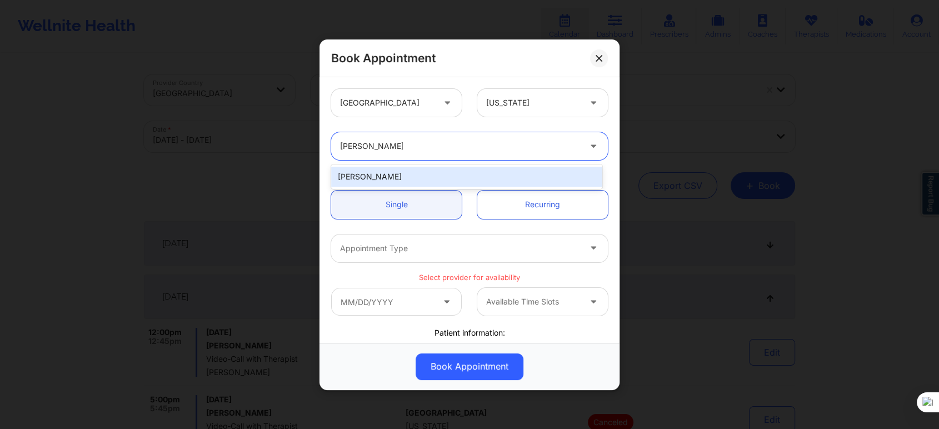
click at [403, 177] on div "[PERSON_NAME]" at bounding box center [466, 177] width 271 height 20
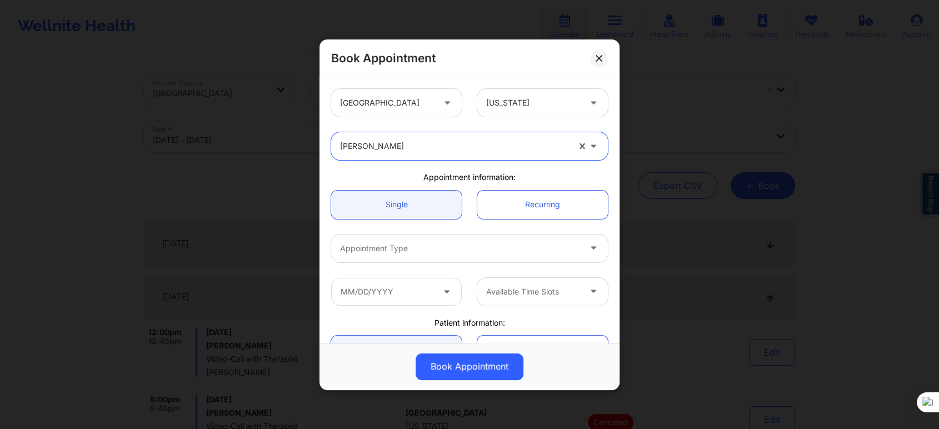
click at [394, 261] on div "Appointment Type" at bounding box center [456, 248] width 250 height 28
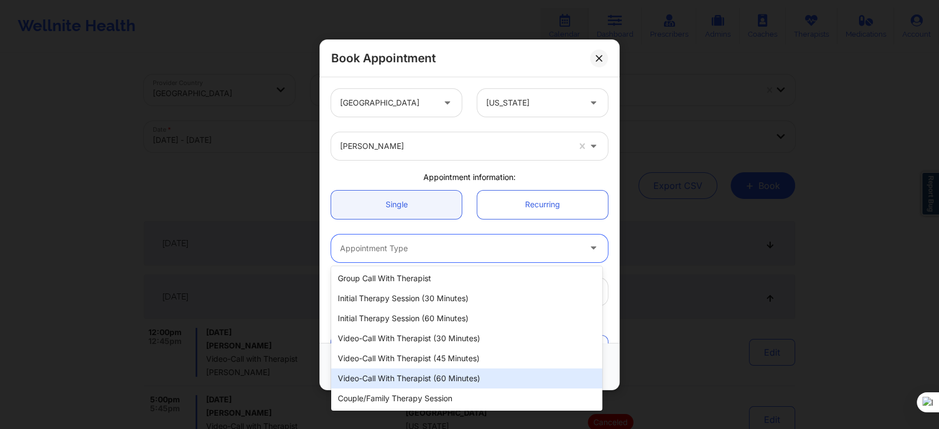
click at [418, 375] on div "Video-Call with Therapist (60 minutes)" at bounding box center [466, 379] width 271 height 20
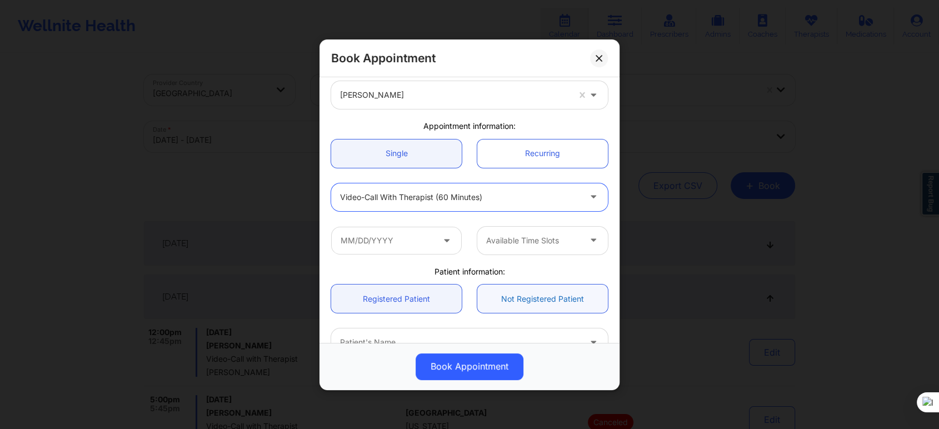
scroll to position [123, 0]
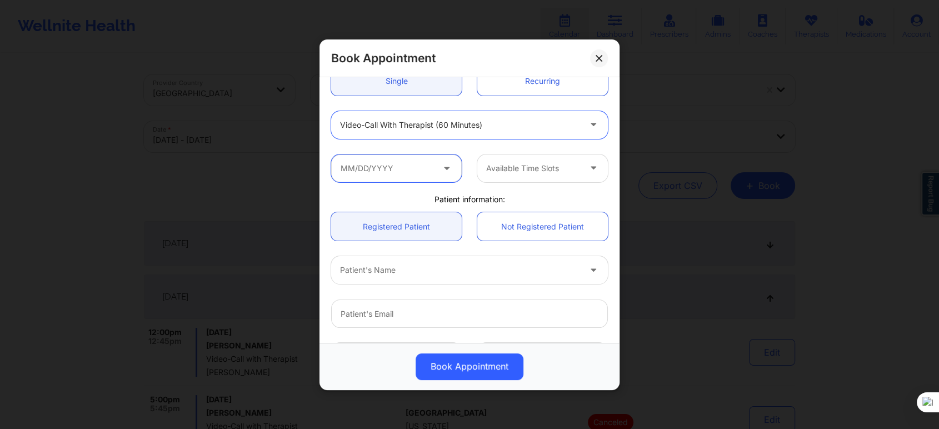
click at [414, 170] on input "text" at bounding box center [396, 168] width 131 height 28
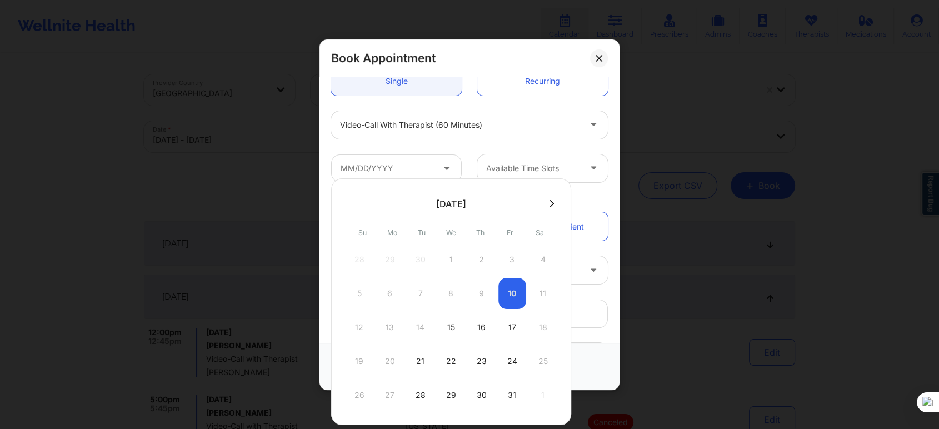
click at [605, 248] on div "Patient's Name" at bounding box center [469, 269] width 292 height 43
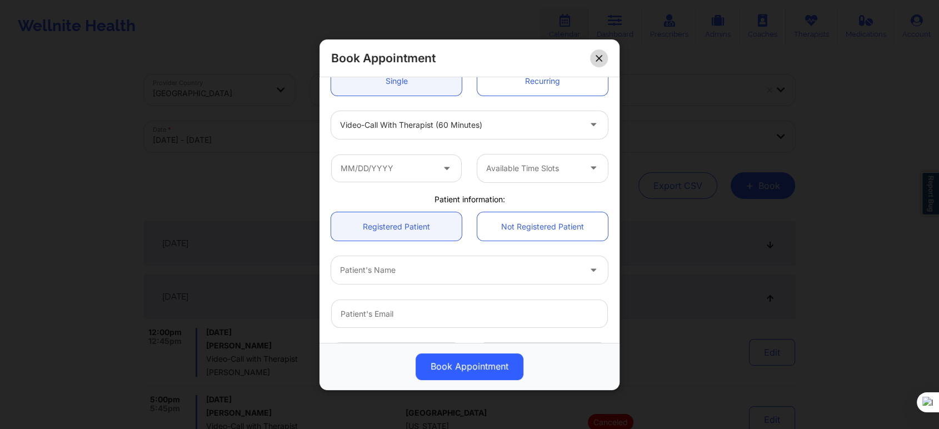
click at [596, 64] on button at bounding box center [599, 58] width 18 height 18
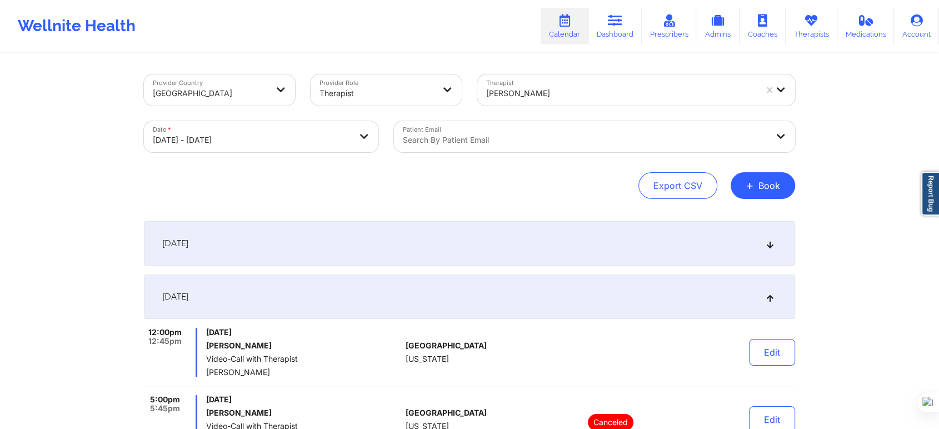
click at [550, 78] on div "Francesca Premo" at bounding box center [617, 89] width 280 height 31
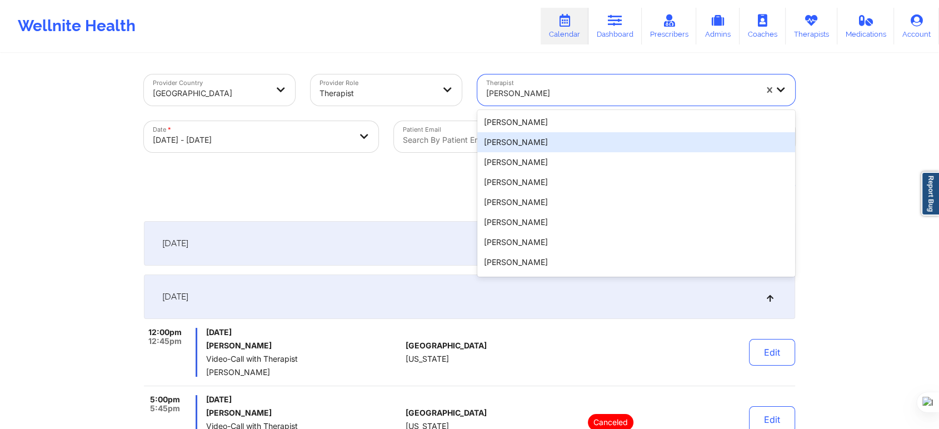
click at [813, 164] on div "Provider Country United States Provider Role Therapist Therapist 20 results ava…" at bounding box center [469, 345] width 939 height 691
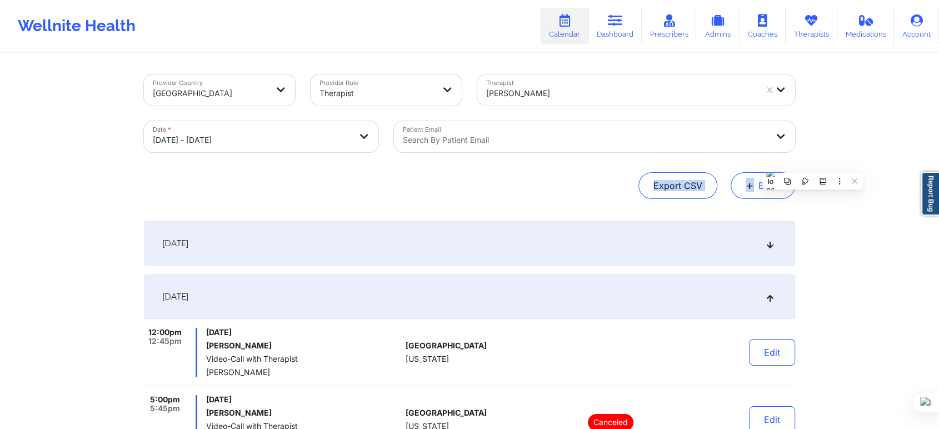
click at [740, 191] on button "+ Book" at bounding box center [763, 185] width 64 height 27
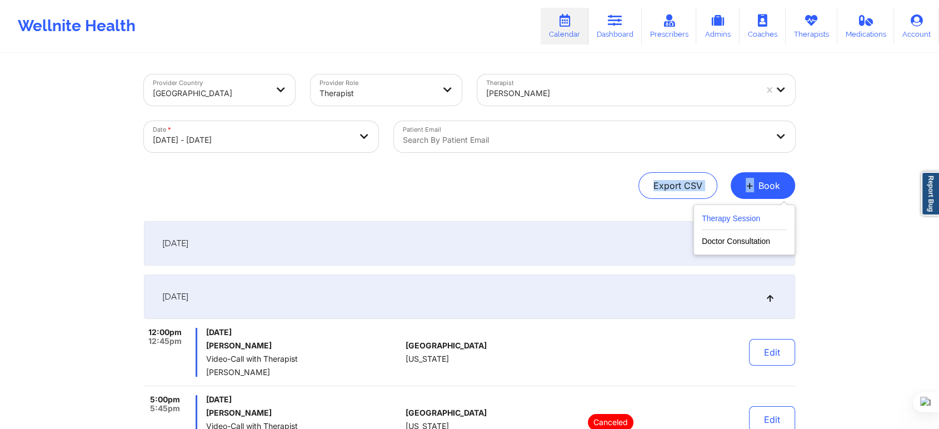
click at [734, 218] on button "Therapy Session" at bounding box center [744, 221] width 85 height 18
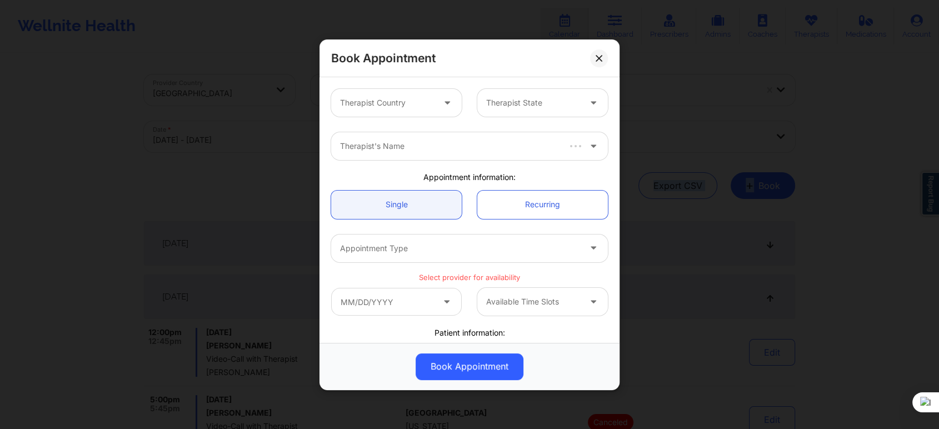
click at [402, 98] on div at bounding box center [387, 102] width 94 height 13
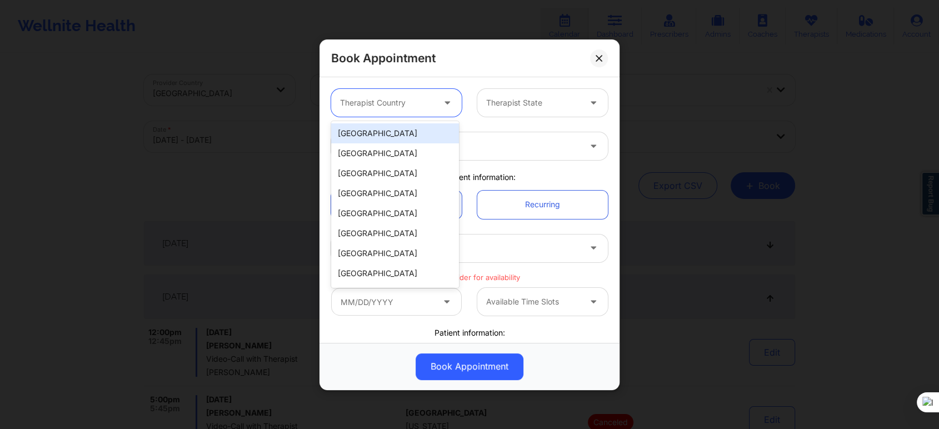
click at [396, 138] on div "[GEOGRAPHIC_DATA]" at bounding box center [395, 133] width 128 height 20
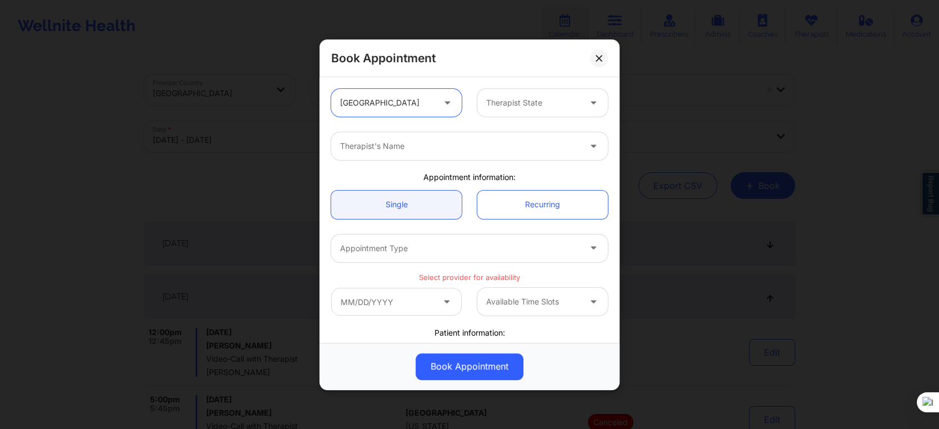
click at [536, 103] on div at bounding box center [533, 102] width 94 height 13
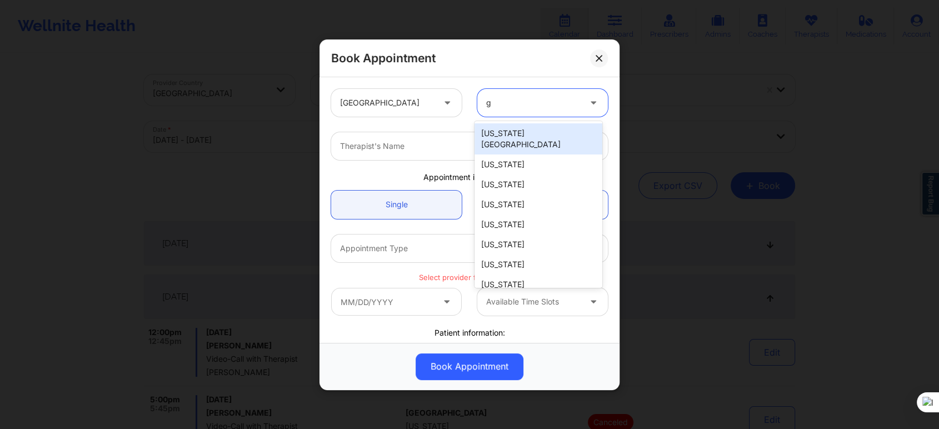
type input "ge"
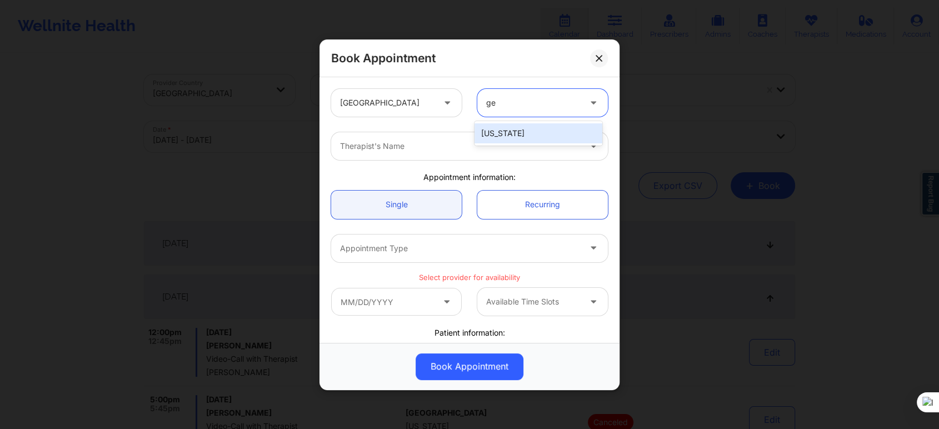
click at [525, 123] on div "[US_STATE]" at bounding box center [539, 133] width 128 height 20
click at [456, 160] on div "Therapist's Name" at bounding box center [456, 146] width 250 height 28
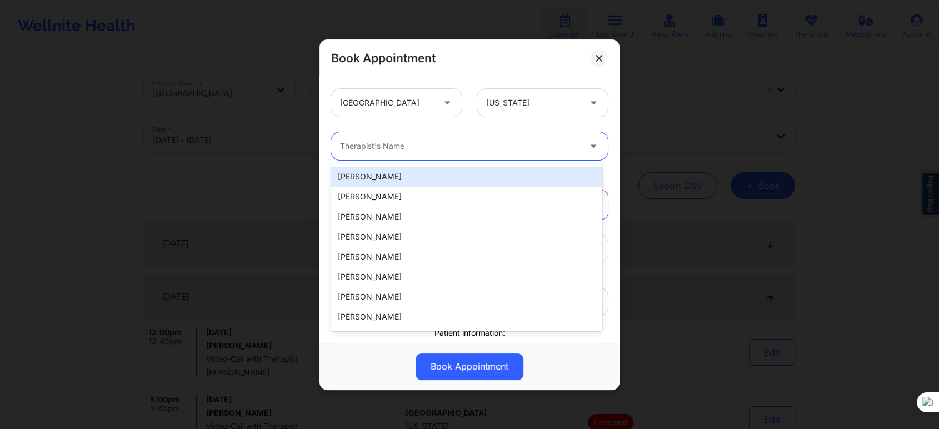
paste input "[PERSON_NAME]"
type input "[PERSON_NAME]"
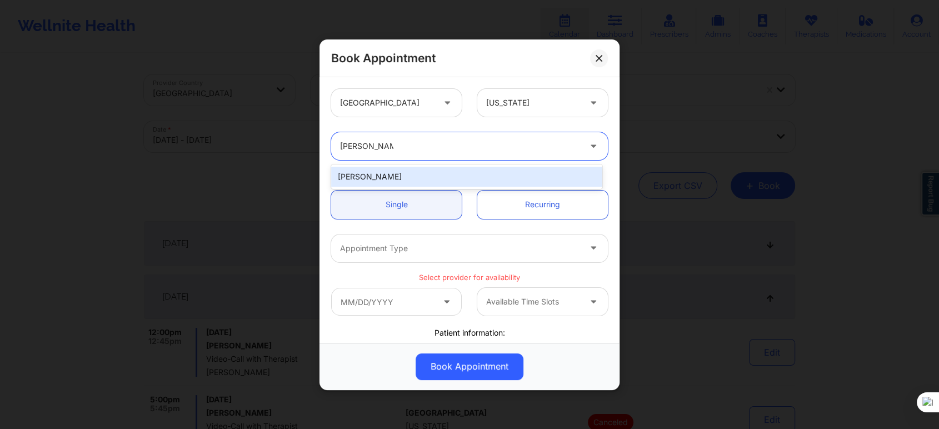
click at [419, 172] on div "[PERSON_NAME]" at bounding box center [466, 177] width 271 height 20
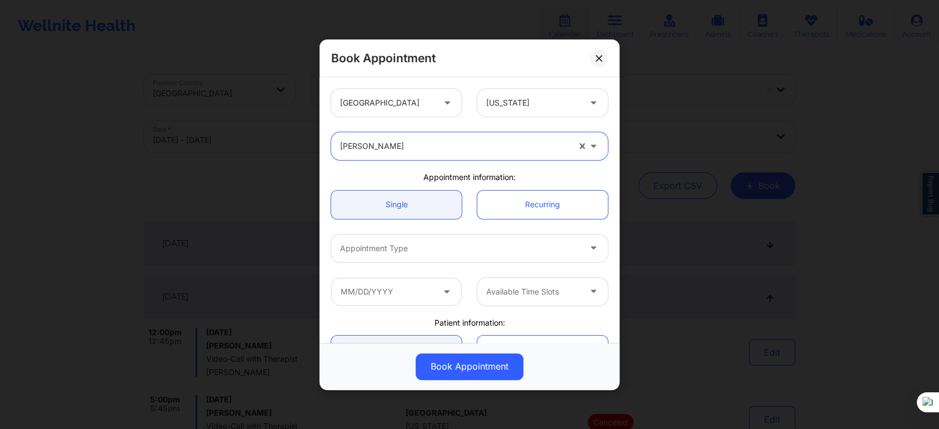
click at [396, 240] on div "Appointment Type" at bounding box center [456, 248] width 250 height 28
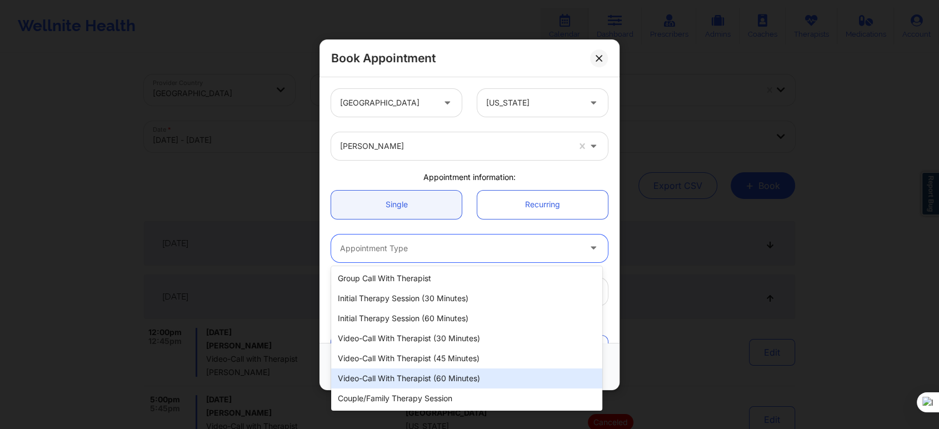
click at [445, 380] on div "Video-Call with Therapist (60 minutes)" at bounding box center [466, 379] width 271 height 20
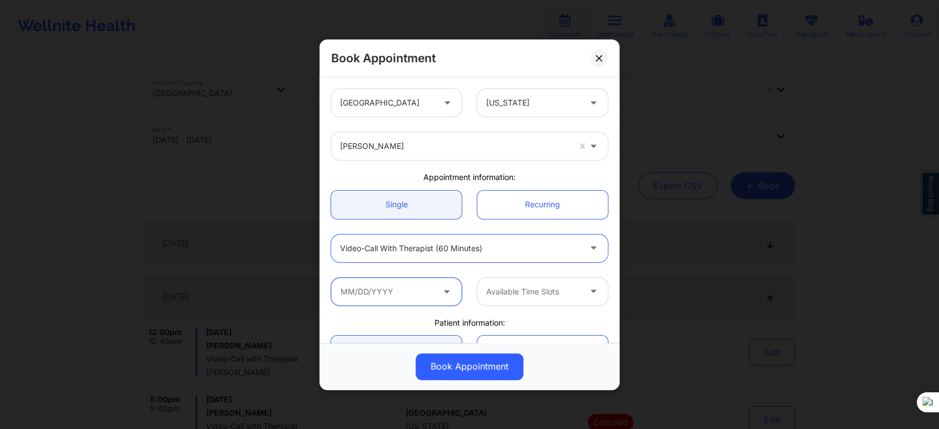
click at [391, 291] on input "text" at bounding box center [396, 291] width 131 height 28
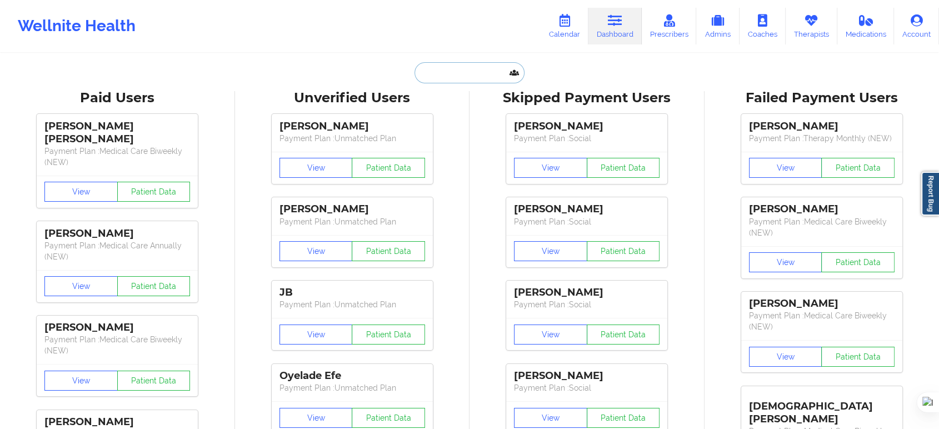
click at [481, 69] on input "text" at bounding box center [470, 72] width 110 height 21
paste input "[PERSON_NAME]"
type input "[PERSON_NAME]"
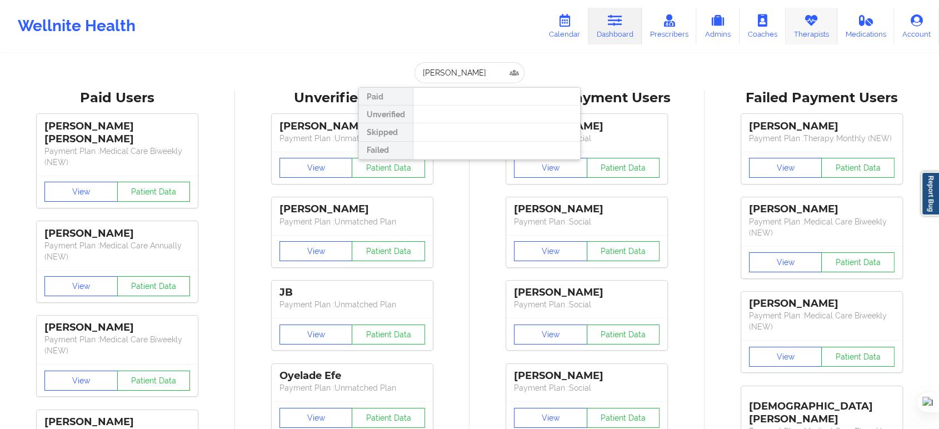
click at [800, 31] on link "Therapists" at bounding box center [812, 26] width 52 height 37
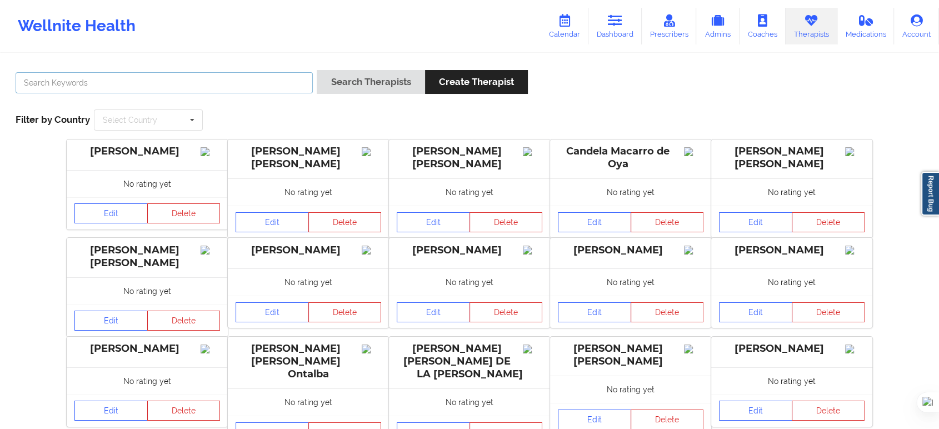
click at [231, 84] on input "text" at bounding box center [164, 82] width 297 height 21
paste input "[PERSON_NAME]"
type input "[PERSON_NAME]"
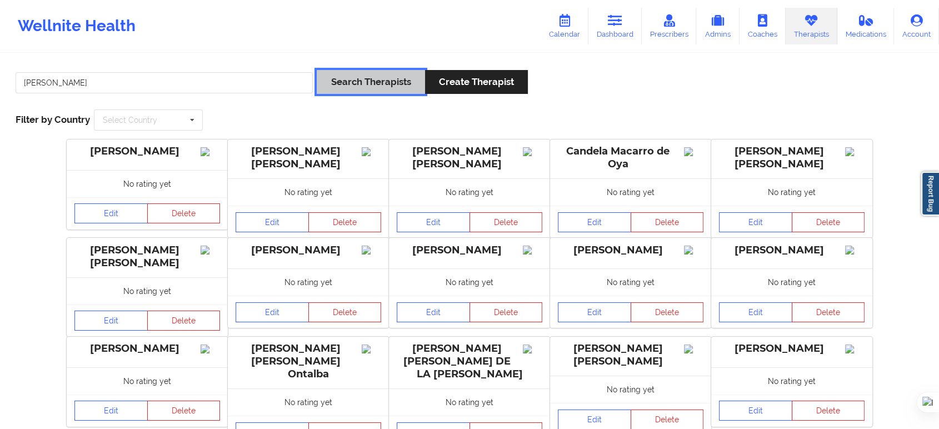
click at [369, 83] on button "Search Therapists" at bounding box center [371, 82] width 108 height 24
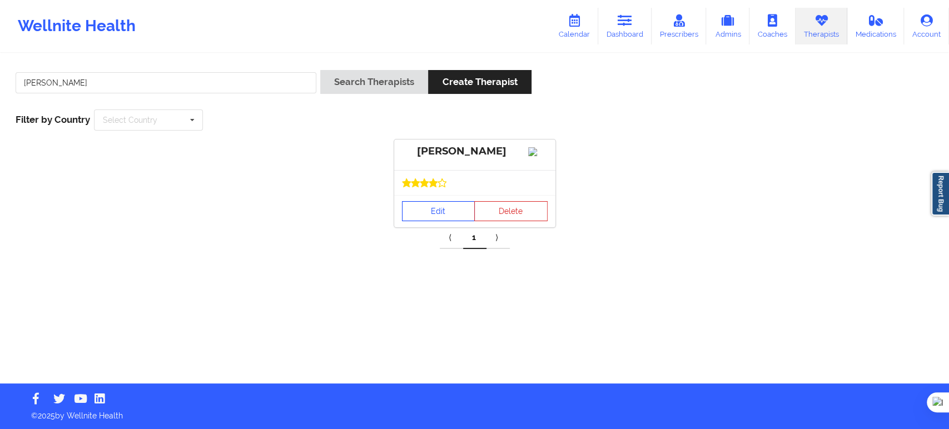
click at [456, 221] on link "Edit" at bounding box center [438, 211] width 73 height 20
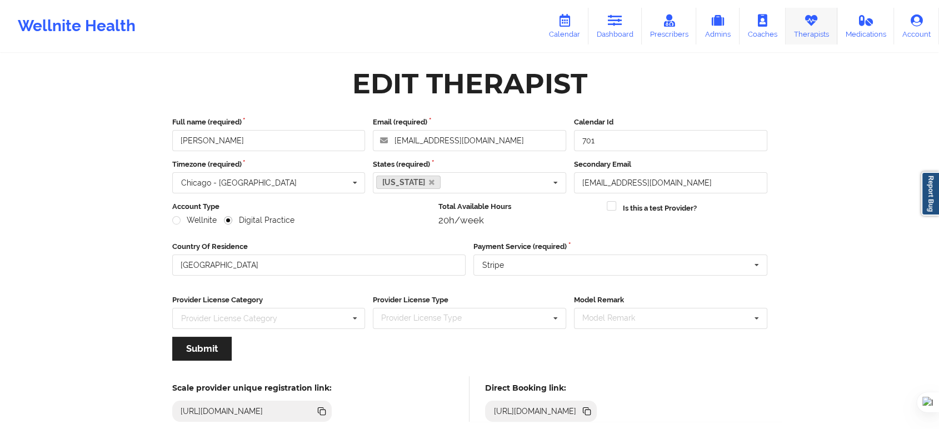
click at [811, 26] on icon at bounding box center [811, 20] width 14 height 12
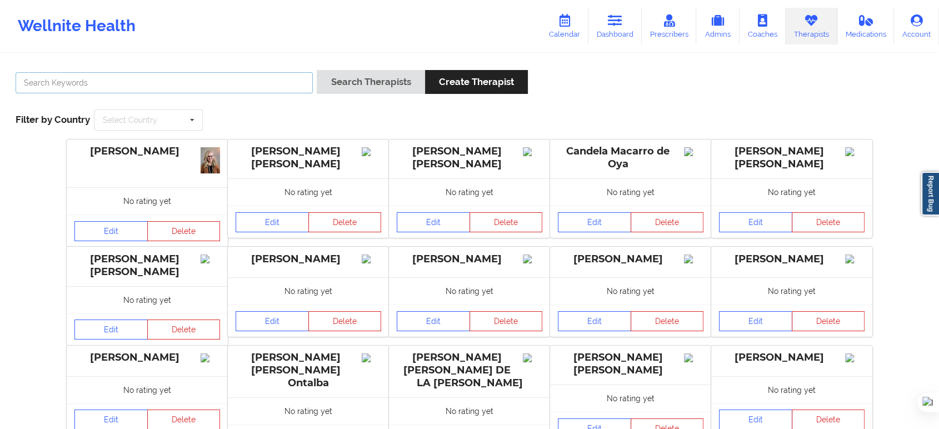
click at [281, 83] on input "text" at bounding box center [164, 82] width 297 height 21
paste input "[PERSON_NAME]"
type input "[PERSON_NAME]"
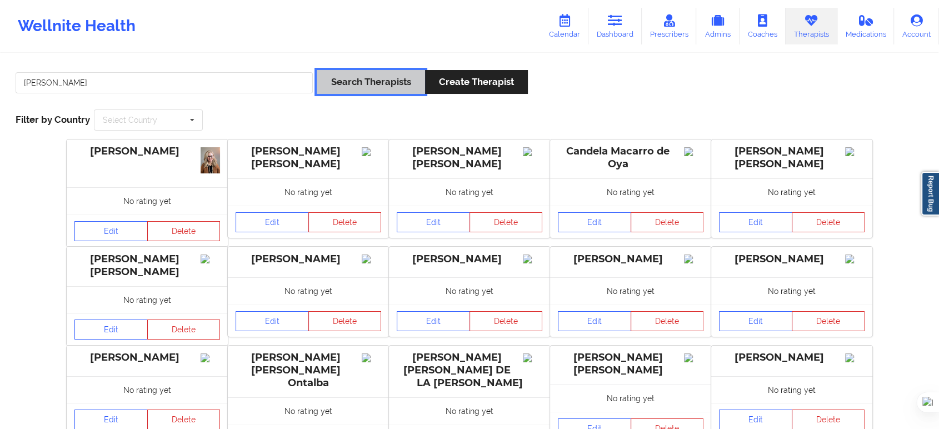
click at [356, 72] on button "Search Therapists" at bounding box center [371, 82] width 108 height 24
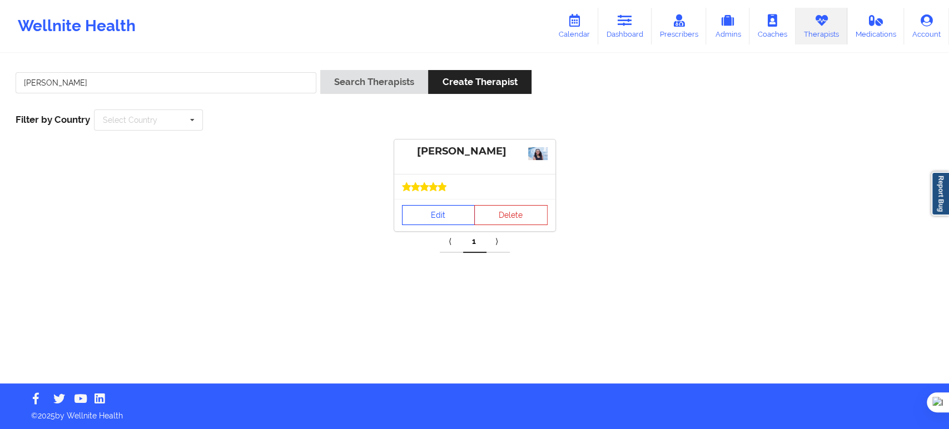
click at [423, 210] on link "Edit" at bounding box center [438, 215] width 73 height 20
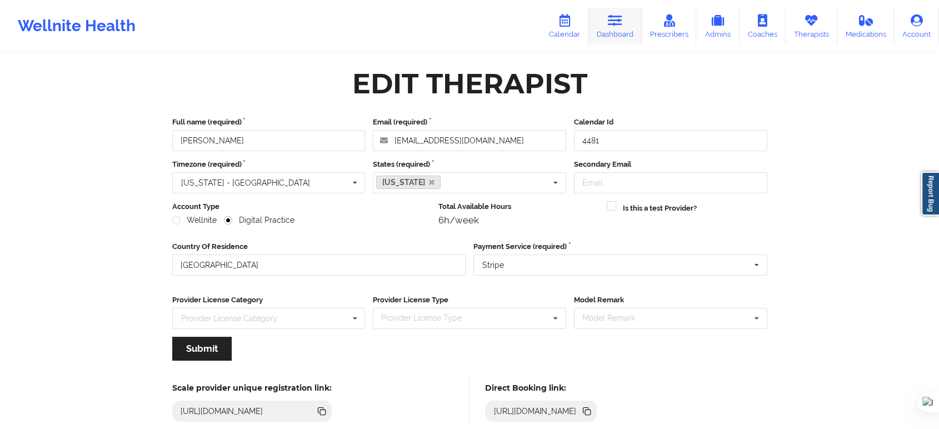
click at [636, 26] on link "Dashboard" at bounding box center [615, 26] width 53 height 37
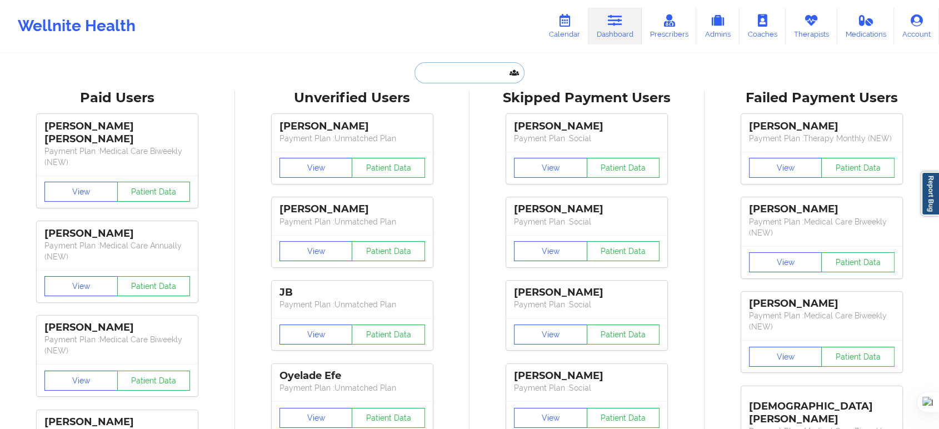
click at [469, 71] on input "text" at bounding box center [470, 72] width 110 height 21
paste input "[PERSON_NAME]"
type input "[PERSON_NAME]"
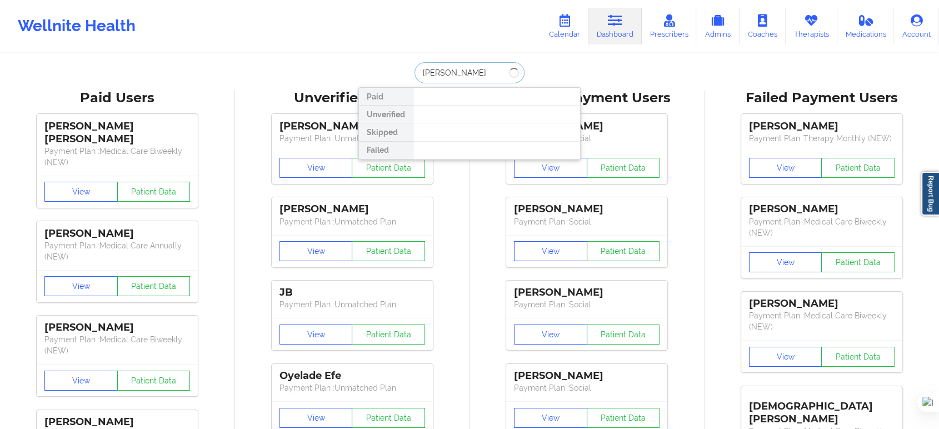
drag, startPoint x: 477, startPoint y: 71, endPoint x: 294, endPoint y: 77, distance: 183.5
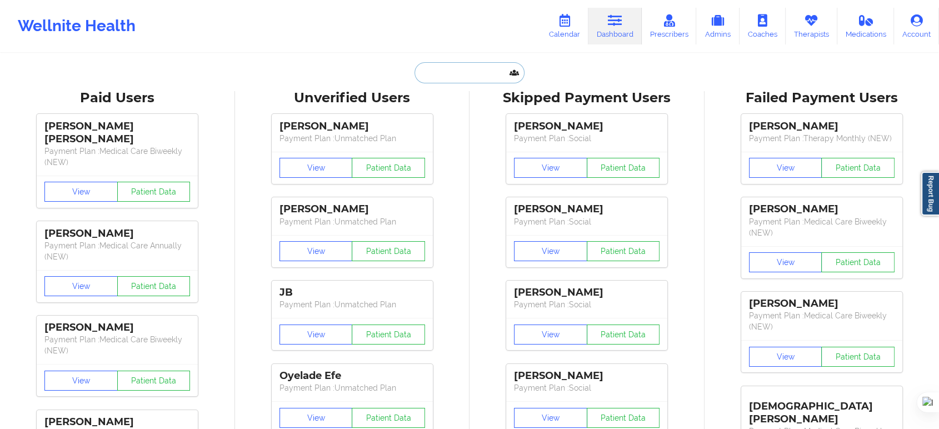
click at [500, 81] on input "text" at bounding box center [470, 72] width 110 height 21
paste input "[PERSON_NAME]"
type input "[PERSON_NAME]"
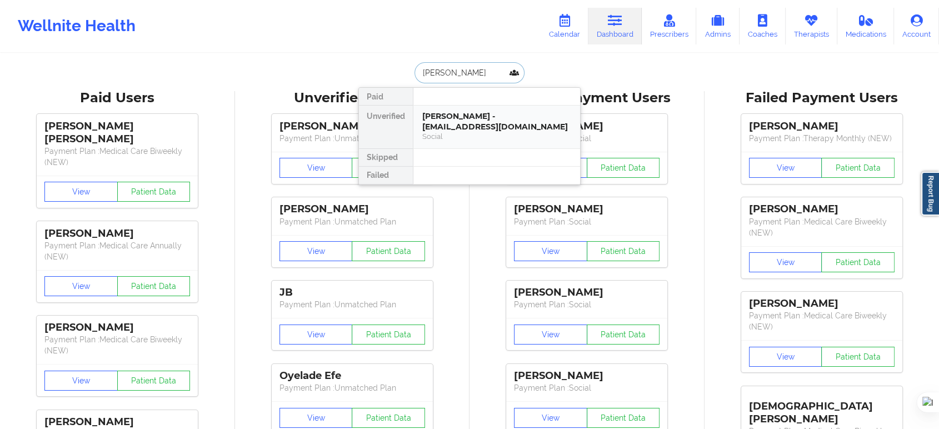
click at [480, 125] on div "[PERSON_NAME] - [EMAIL_ADDRESS][DOMAIN_NAME]" at bounding box center [496, 121] width 149 height 21
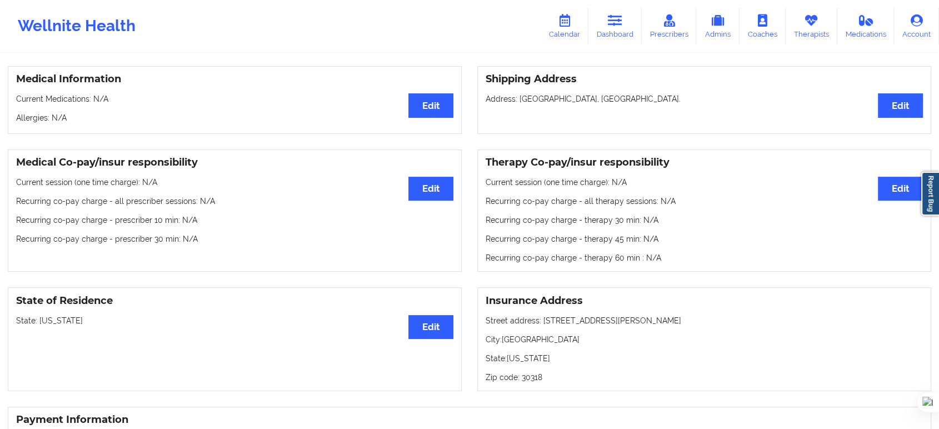
scroll to position [247, 0]
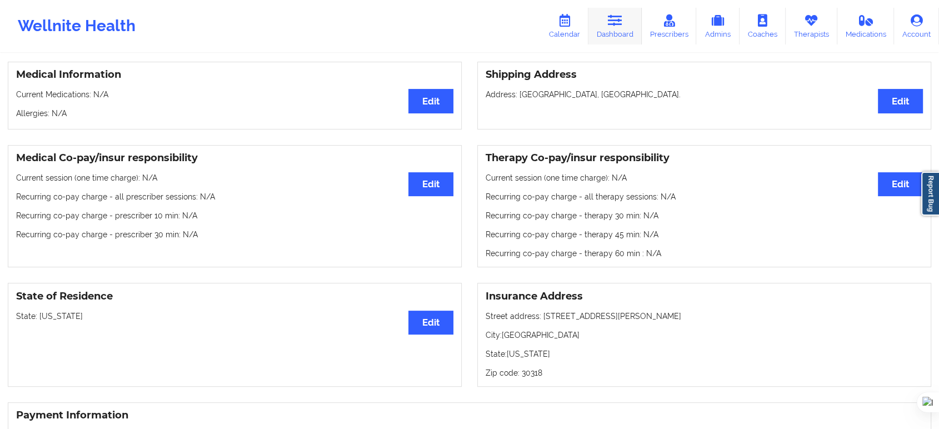
click at [626, 30] on link "Dashboard" at bounding box center [615, 26] width 53 height 37
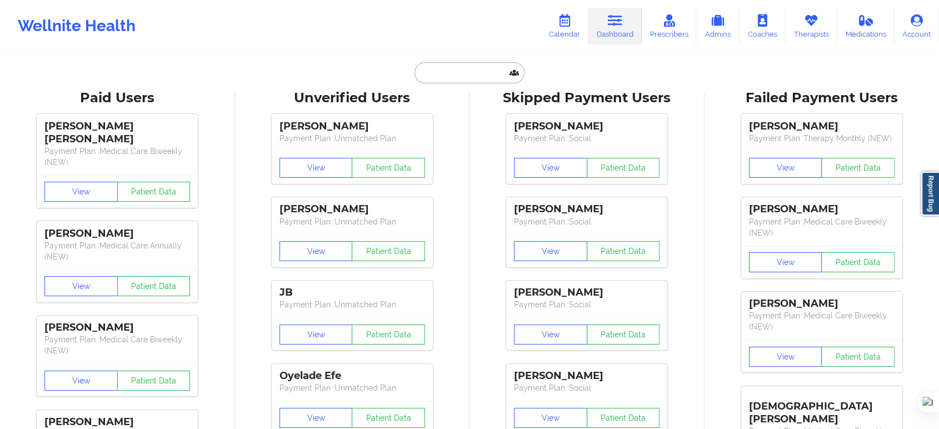
click at [472, 76] on input "text" at bounding box center [470, 72] width 110 height 21
paste input "[PERSON_NAME]"
type input "[PERSON_NAME]"
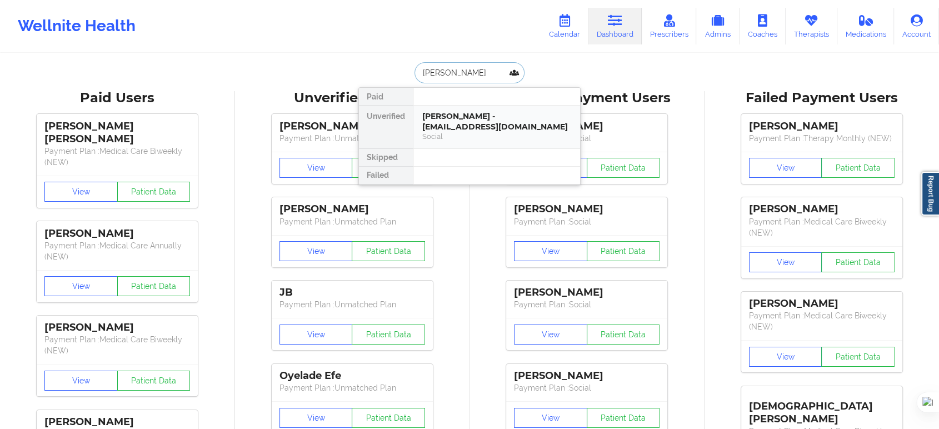
click at [471, 130] on div "[PERSON_NAME] - [EMAIL_ADDRESS][DOMAIN_NAME]" at bounding box center [496, 121] width 149 height 21
